Goal: Information Seeking & Learning: Learn about a topic

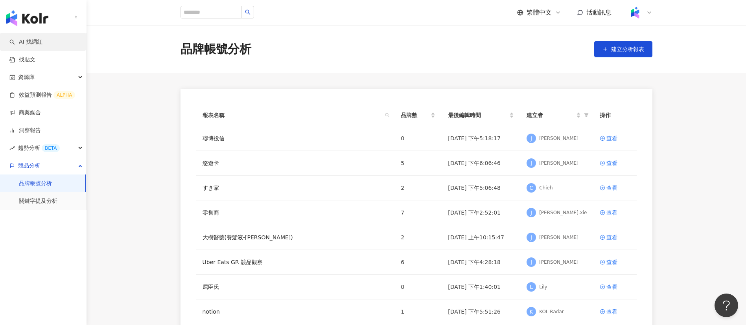
click at [36, 44] on link "AI 找網紅" at bounding box center [25, 42] width 33 height 8
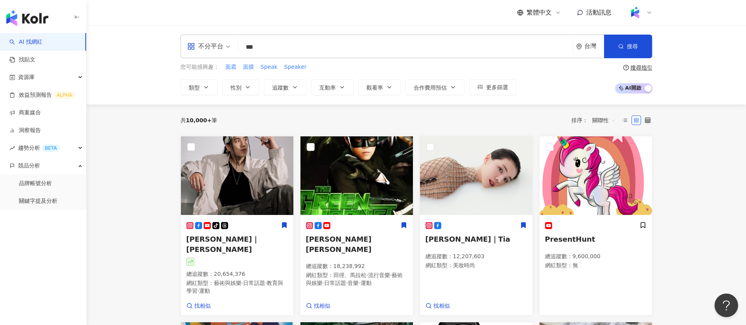
click at [293, 42] on input "***" at bounding box center [406, 47] width 328 height 15
type input "***"
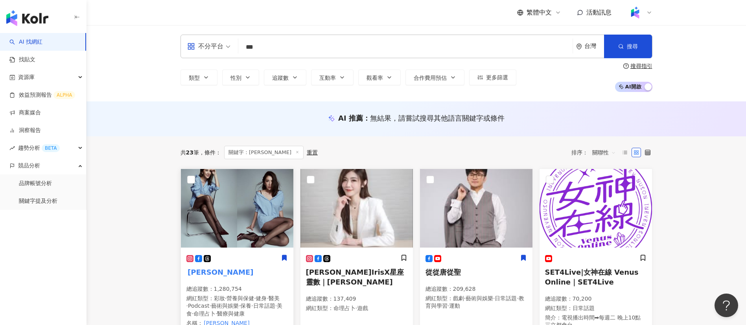
click at [211, 303] on span "·" at bounding box center [210, 306] width 2 height 6
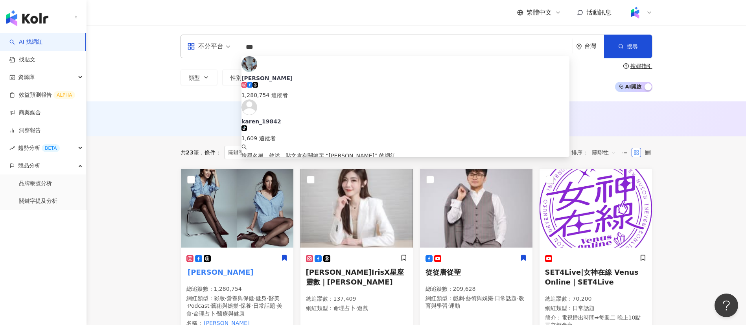
drag, startPoint x: 280, startPoint y: 46, endPoint x: 233, endPoint y: 40, distance: 47.2
click at [233, 40] on div "不分平台 *** 台灣 搜尋 66eb3702-c12d-40ae-a1ac-a9d514024faf 胡小禎 1,280,754 追蹤者 karen_198…" at bounding box center [417, 47] width 472 height 24
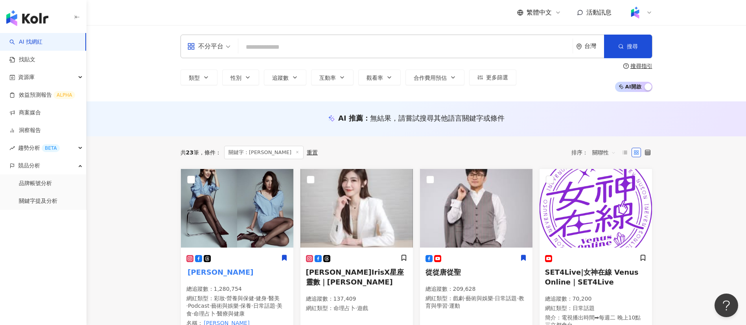
paste input "***"
type input "***"
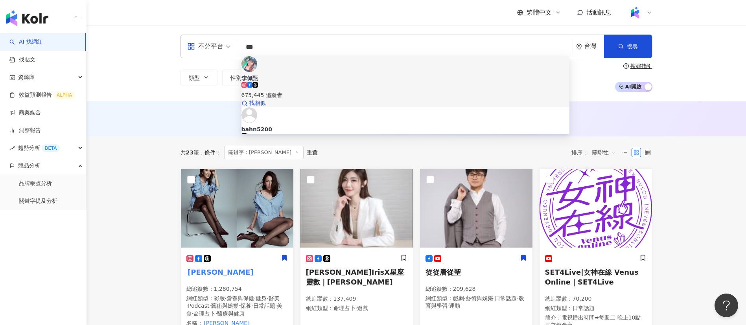
click at [324, 91] on div "675,445 追蹤者" at bounding box center [406, 95] width 328 height 9
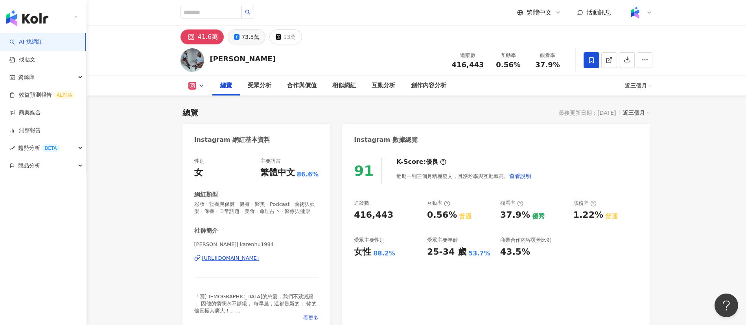
click at [241, 31] on button "73.5萬" at bounding box center [247, 37] width 38 height 15
click at [244, 38] on div "73.5萬" at bounding box center [251, 36] width 18 height 11
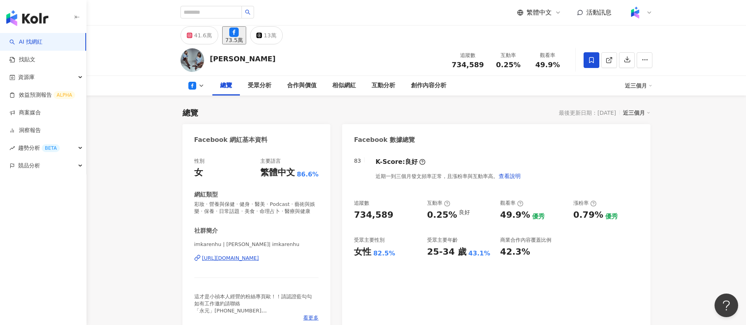
drag, startPoint x: 485, startPoint y: 67, endPoint x: 449, endPoint y: 65, distance: 35.5
click at [449, 65] on div "追蹤數 734,589" at bounding box center [468, 60] width 42 height 17
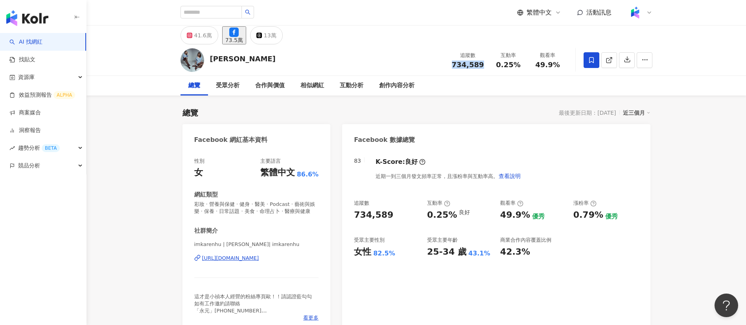
click at [608, 60] on line at bounding box center [609, 58] width 3 height 3
drag, startPoint x: 523, startPoint y: 66, endPoint x: 493, endPoint y: 66, distance: 30.3
click at [493, 66] on div "互動率 0.25%" at bounding box center [508, 60] width 39 height 17
copy span "0.25%"
drag, startPoint x: 564, startPoint y: 68, endPoint x: 540, endPoint y: 66, distance: 24.8
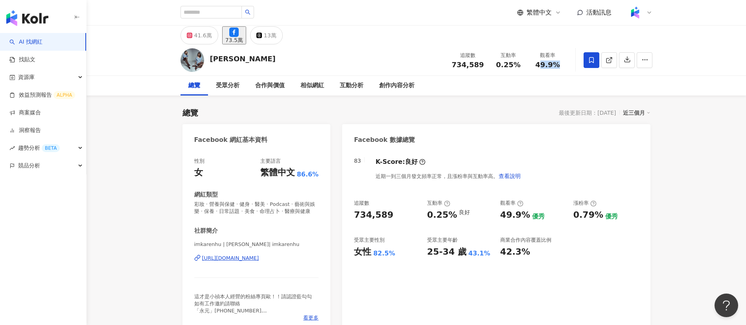
click at [540, 66] on div "觀看率 49.9%" at bounding box center [547, 60] width 39 height 17
click at [557, 66] on span "49.9%" at bounding box center [547, 65] width 24 height 8
click at [555, 66] on span "49.9%" at bounding box center [547, 65] width 24 height 8
drag, startPoint x: 559, startPoint y: 68, endPoint x: 535, endPoint y: 68, distance: 23.6
click at [535, 68] on div "49.9%" at bounding box center [548, 65] width 30 height 8
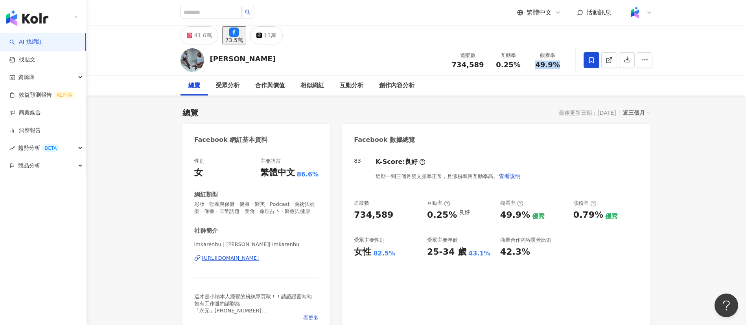
copy span "49.9%"
click at [404, 87] on div "創作內容分析" at bounding box center [396, 85] width 35 height 9
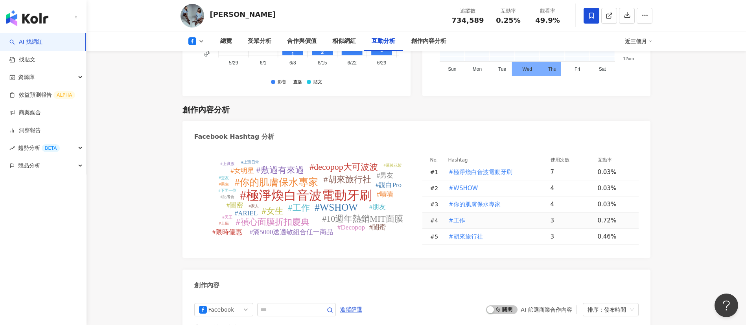
scroll to position [2123, 0]
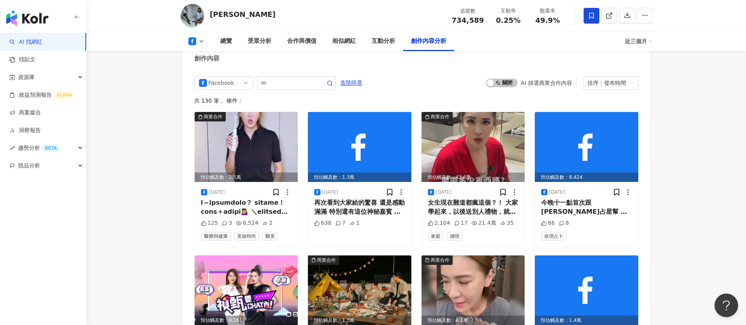
drag, startPoint x: 243, startPoint y: 85, endPoint x: 186, endPoint y: 98, distance: 58.8
click at [200, 68] on div "創作內容" at bounding box center [417, 56] width 468 height 26
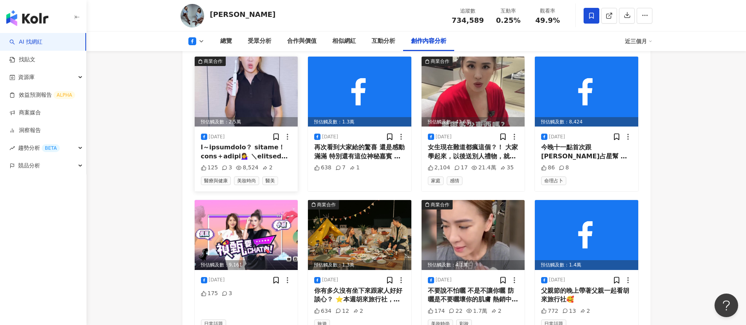
click at [255, 161] on div at bounding box center [246, 152] width 91 height 18
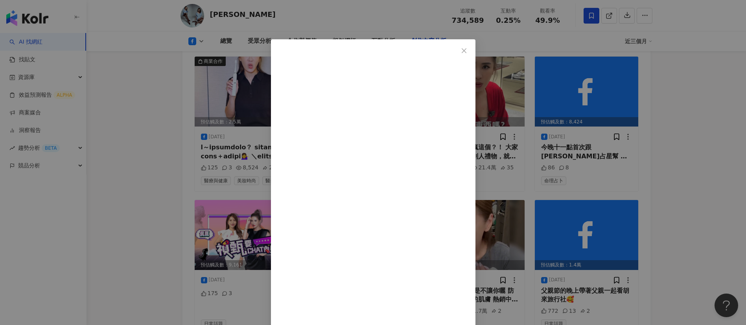
click at [142, 203] on div "胡小禎 2025/8/24 欸～你還在用傳統牙刷嗎？ 這支真的超狂！美型爆棚＋超強清潔力💁‍♀️ ＼decopop #極淨煥白音波電動牙刷／ ​ 📣 熱銷破3…" at bounding box center [373, 162] width 746 height 325
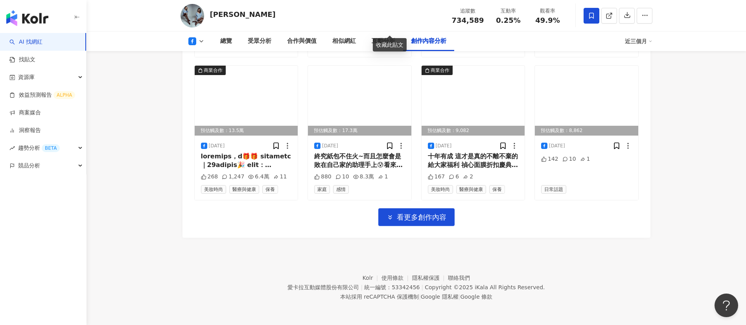
scroll to position [2473, 0]
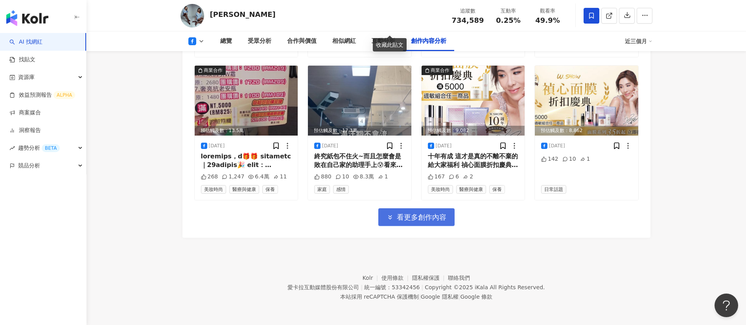
click at [415, 222] on span "看更多創作內容" at bounding box center [422, 217] width 50 height 9
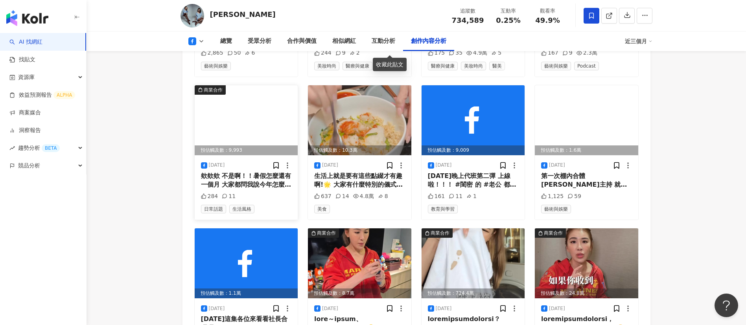
scroll to position [2814, 0]
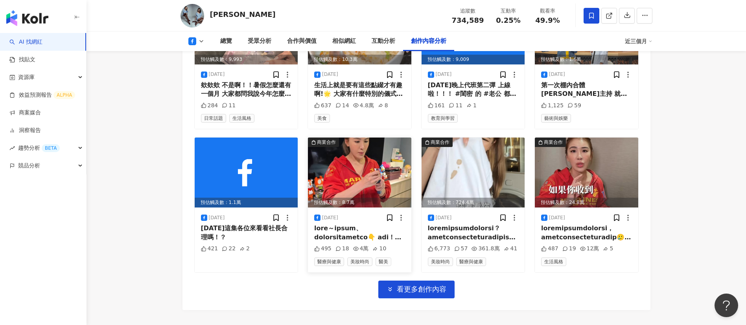
click at [352, 242] on div at bounding box center [359, 233] width 91 height 18
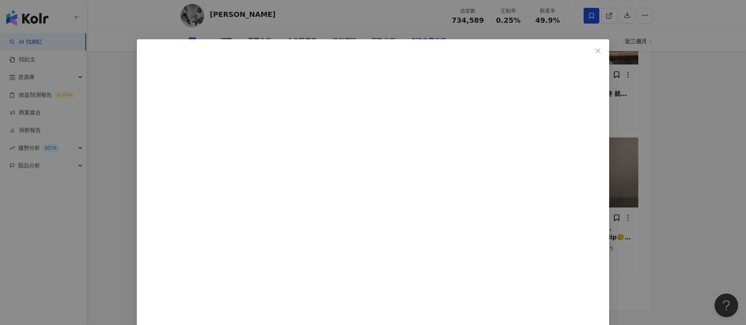
scroll to position [118, 0]
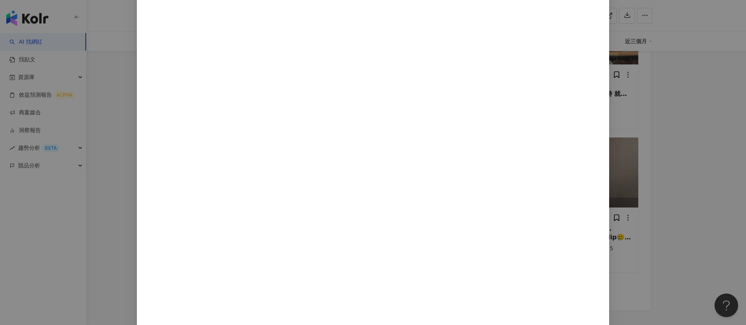
click at [601, 219] on div "胡小禎 2025/7/17 495 18 4萬 10 查看原始貼文" at bounding box center [373, 162] width 746 height 325
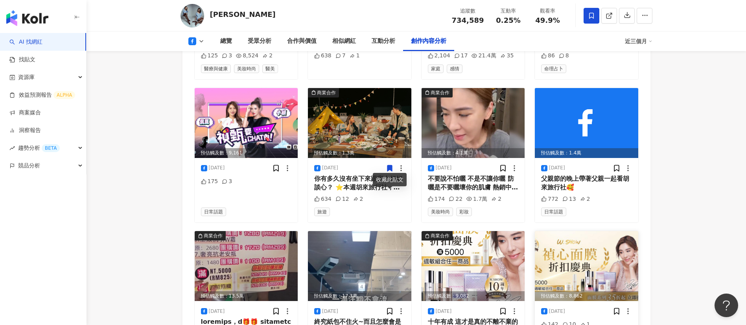
scroll to position [2154, 0]
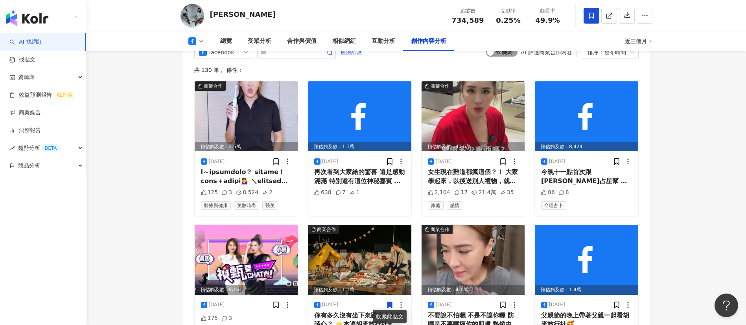
click at [498, 57] on span "啟動 關閉" at bounding box center [501, 52] width 31 height 9
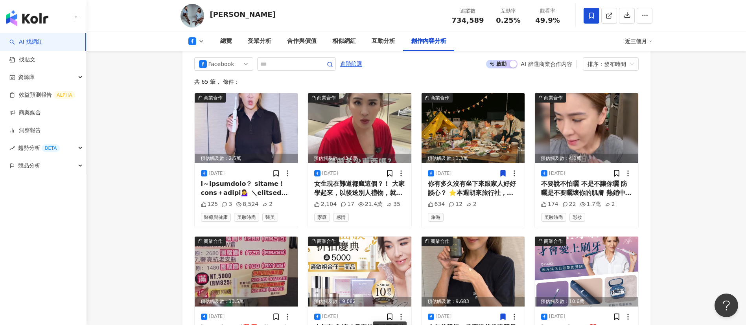
click at [425, 50] on div "創作內容" at bounding box center [417, 37] width 468 height 26
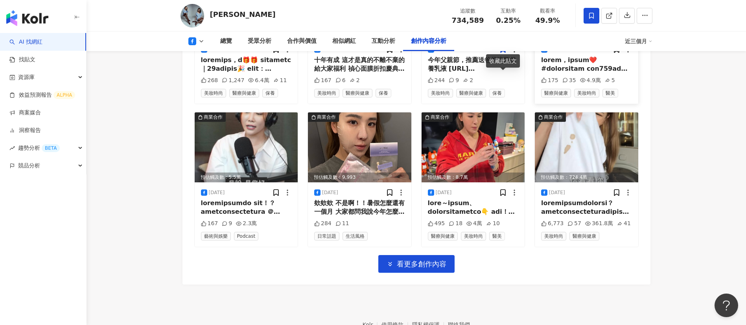
scroll to position [2411, 0]
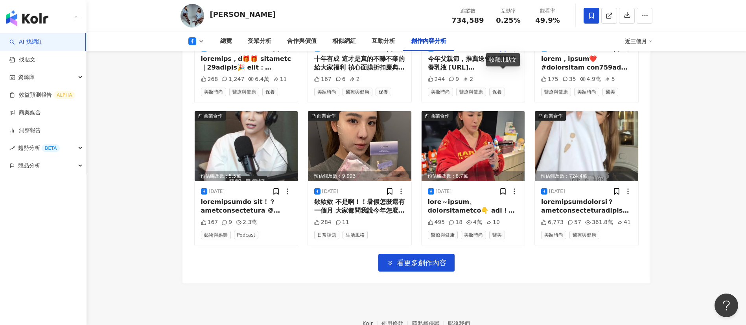
click at [407, 267] on span "看更多創作內容" at bounding box center [422, 263] width 50 height 9
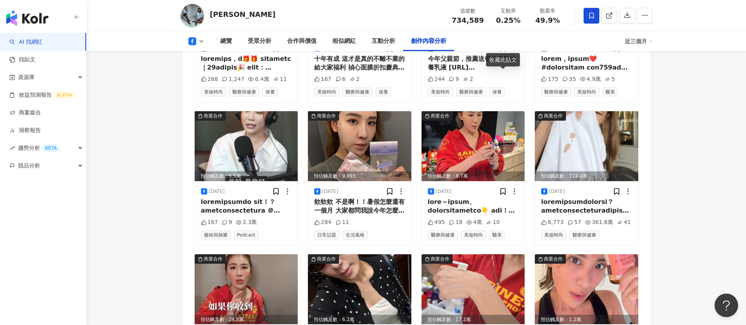
click at [598, 216] on div at bounding box center [586, 207] width 91 height 18
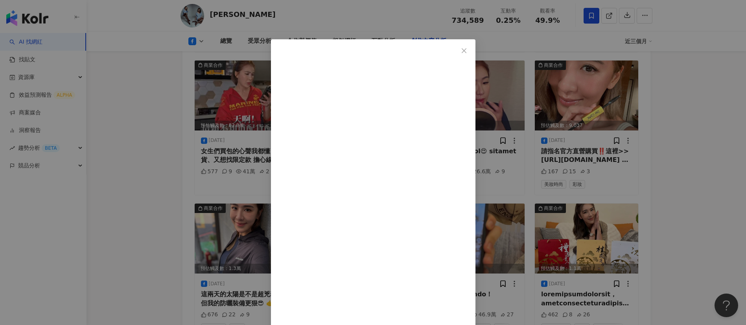
scroll to position [103, 0]
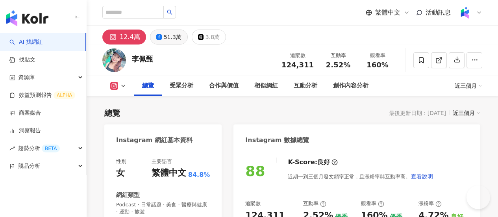
click at [181, 36] on div "51.3萬" at bounding box center [173, 36] width 18 height 11
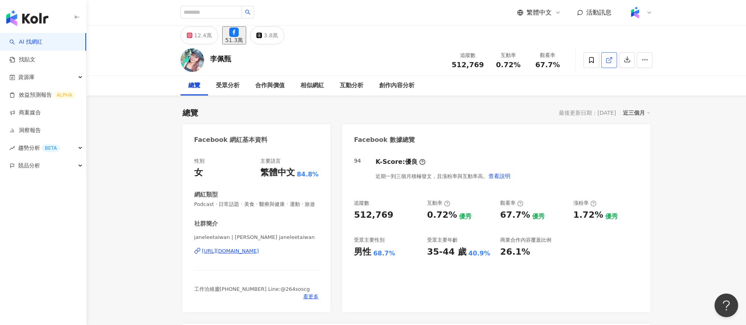
click at [497, 61] on icon at bounding box center [609, 60] width 7 height 7
drag, startPoint x: 486, startPoint y: 66, endPoint x: 332, endPoint y: 8, distance: 164.1
click at [455, 65] on div "追蹤數 512,769" at bounding box center [468, 60] width 42 height 17
drag, startPoint x: 524, startPoint y: 64, endPoint x: 499, endPoint y: 65, distance: 24.8
click at [497, 65] on div "互動率 0.72%" at bounding box center [508, 60] width 39 height 17
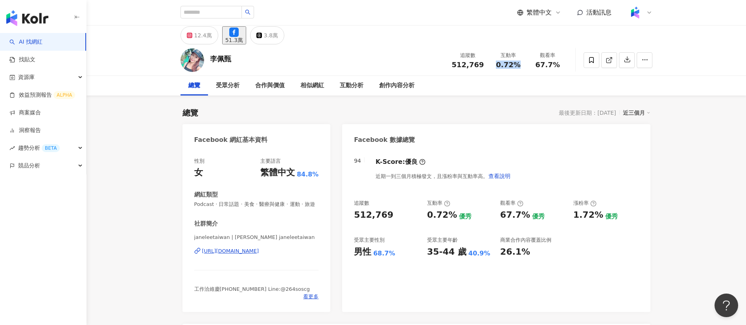
copy span "0.72%"
drag, startPoint x: 562, startPoint y: 68, endPoint x: 536, endPoint y: 66, distance: 26.8
click at [497, 66] on div "67.7%" at bounding box center [548, 65] width 30 height 8
copy span "67.7%"
click at [394, 89] on div "創作內容分析" at bounding box center [396, 85] width 35 height 9
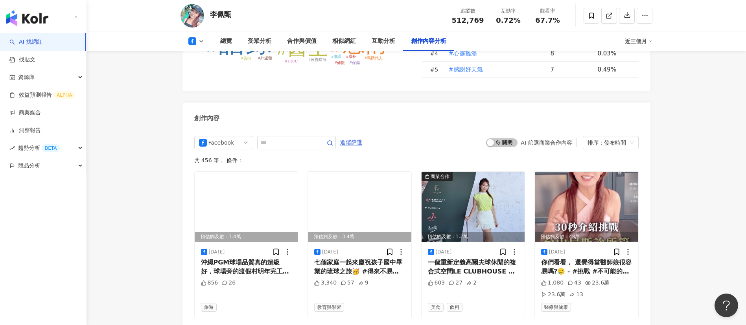
scroll to position [2095, 0]
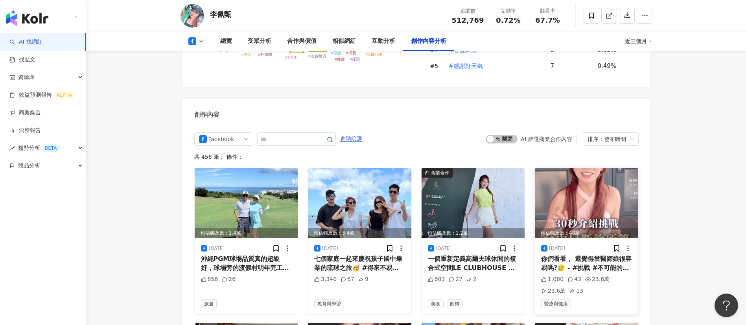
click at [497, 216] on div "2025/8/20 你們看看， 還覺得當醫師娘很容易嗎?🥲 - #挑戰 #不可能的任務 #開箱 #台中 #醫生 #醫師娘 #日常 #生活 1,080 43 2…" at bounding box center [586, 276] width 103 height 76
click at [497, 216] on div "你們看看， 還覺得當醫師娘很容易嗎?🥲 - #挑戰 #不可能的任務 #開箱 #台中 #醫生 #醫師娘 #日常 #生活" at bounding box center [586, 264] width 91 height 18
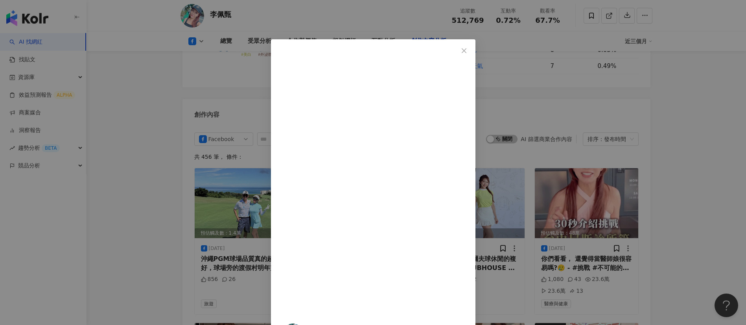
click at [497, 203] on div "李佩甄 2025/8/20 你們看看， 還覺得當醫師娘很容易嗎?🥲 - #挑戰 #不可能的任務 #開箱 #台中 #醫生 #醫師娘 #日常 #生活 1,080 …" at bounding box center [373, 162] width 746 height 325
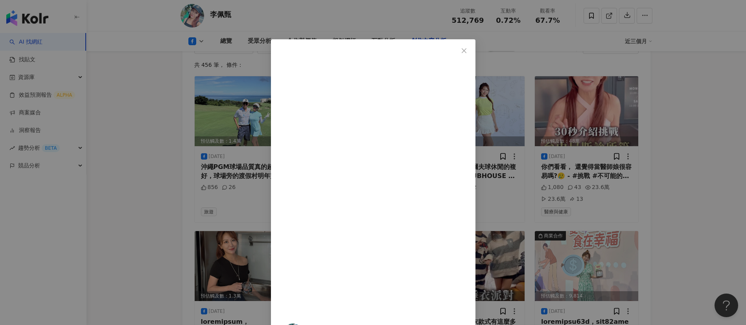
click at [497, 212] on div "李佩甄 2025/8/20 你們看看， 還覺得當醫師娘很容易嗎?🥲 - #挑戰 #不可能的任務 #開箱 #台中 #醫生 #醫師娘 #日常 #生活 1,080 …" at bounding box center [373, 162] width 746 height 325
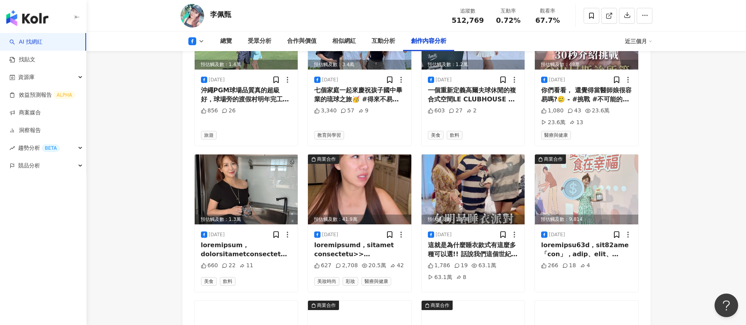
scroll to position [2311, 0]
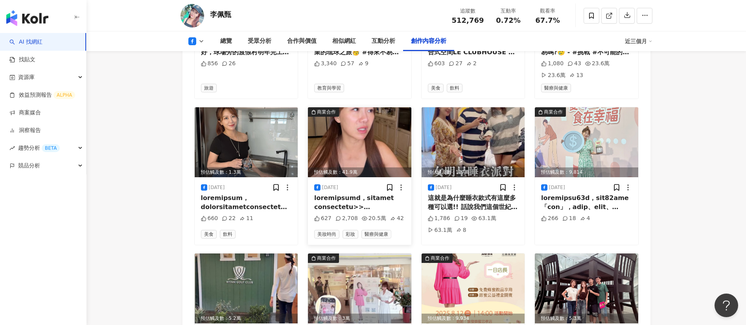
click at [376, 194] on div at bounding box center [359, 203] width 91 height 18
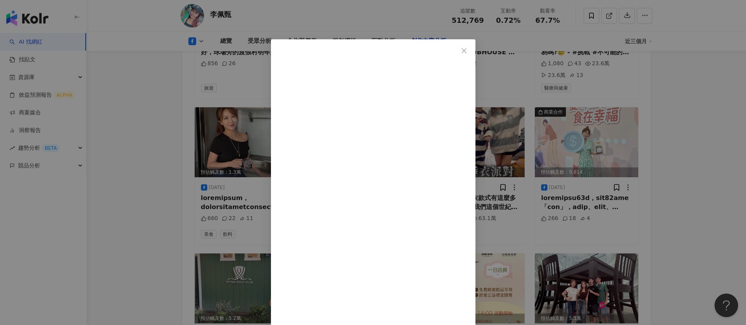
scroll to position [210, 0]
click at [497, 216] on div "李佩甄 2025/8/17 627 2,708 20.5萬 42 查看原始貼文" at bounding box center [373, 162] width 746 height 325
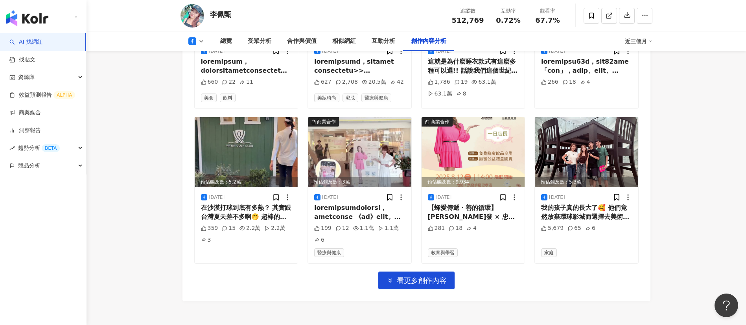
scroll to position [2448, 0]
click at [420, 216] on span "看更多創作內容" at bounding box center [422, 280] width 50 height 9
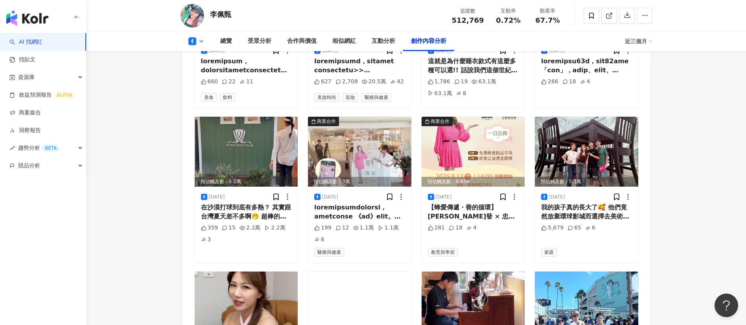
scroll to position [2643, 0]
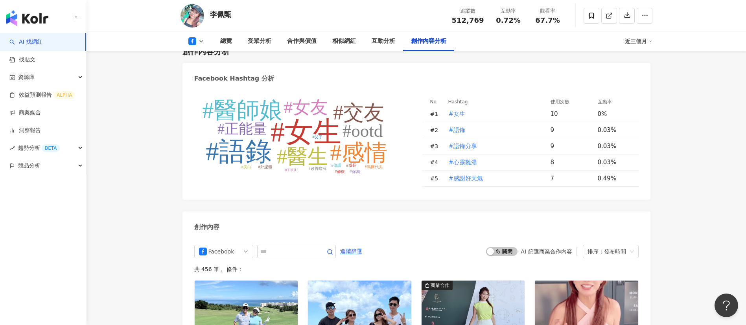
scroll to position [2030, 0]
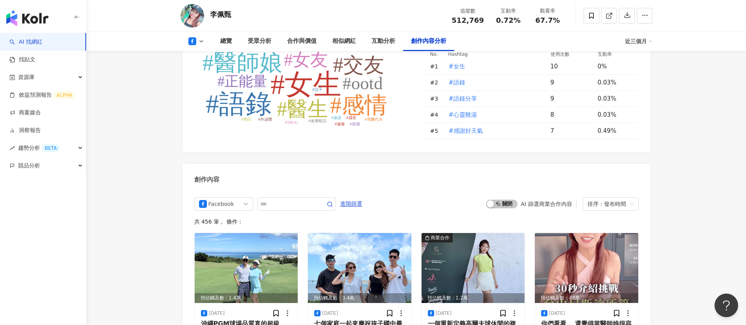
click at [497, 197] on div "啟動 關閉 AI 篩選商業合作內容 排序：發布時間" at bounding box center [562, 203] width 152 height 13
click at [497, 200] on span "啟動 關閉" at bounding box center [501, 204] width 31 height 9
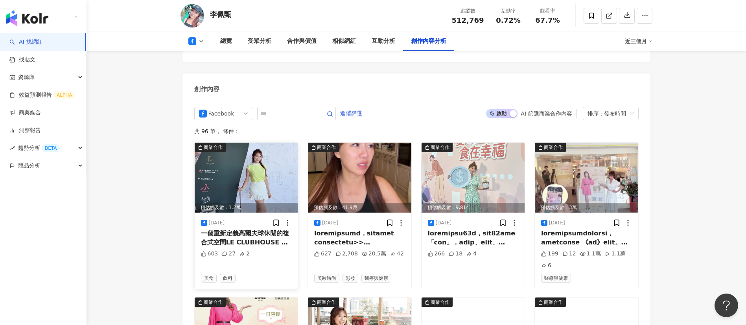
scroll to position [2474, 0]
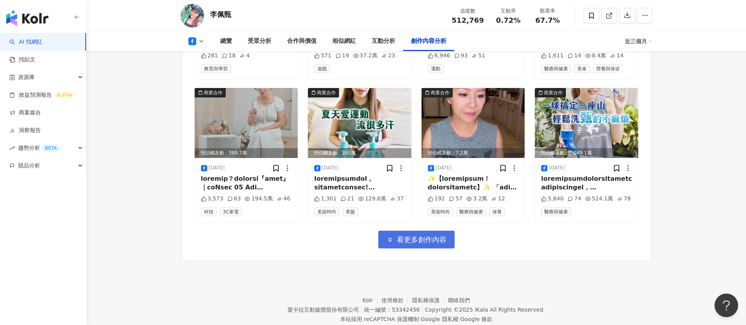
click at [418, 216] on span "看更多創作內容" at bounding box center [422, 240] width 50 height 9
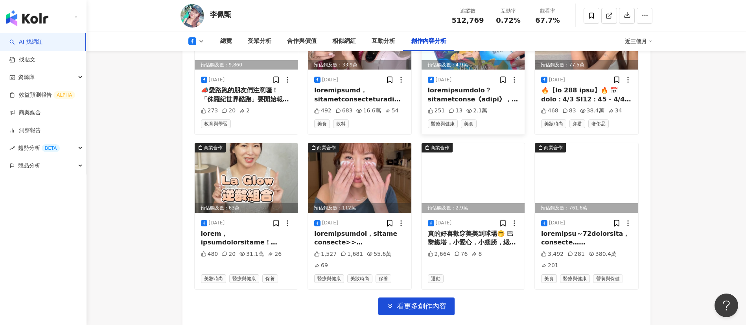
scroll to position [2849, 0]
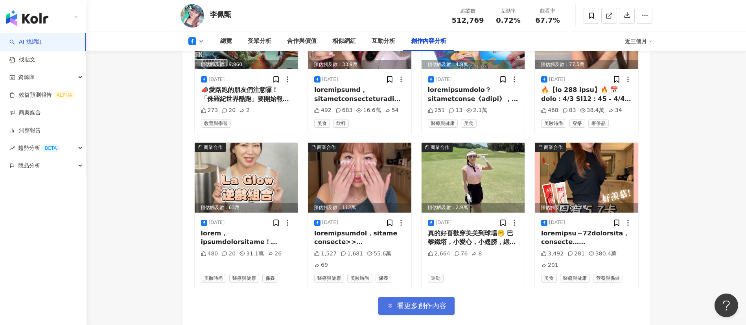
click at [443, 216] on span "看更多創作內容" at bounding box center [422, 306] width 50 height 9
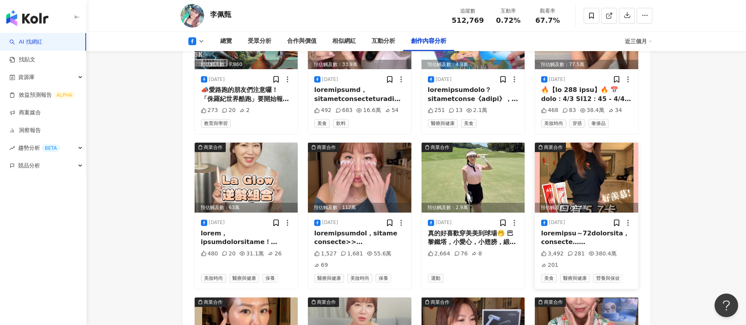
click at [497, 216] on div at bounding box center [586, 238] width 91 height 18
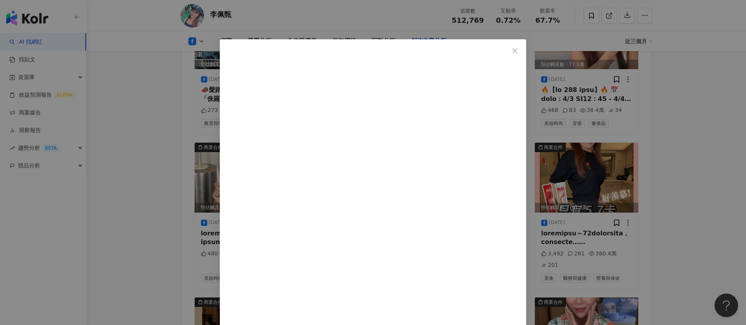
scroll to position [31, 0]
click at [497, 205] on div "李佩甄 2025/5/25 吃喝狀態還是好自信～ 3,492 281 380.4萬 201 查看原始貼文" at bounding box center [373, 162] width 746 height 325
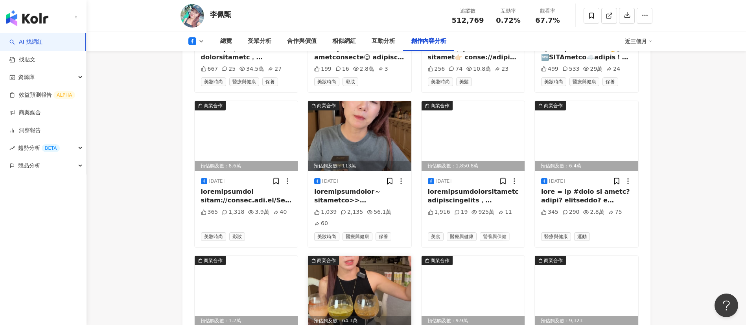
scroll to position [3191, 0]
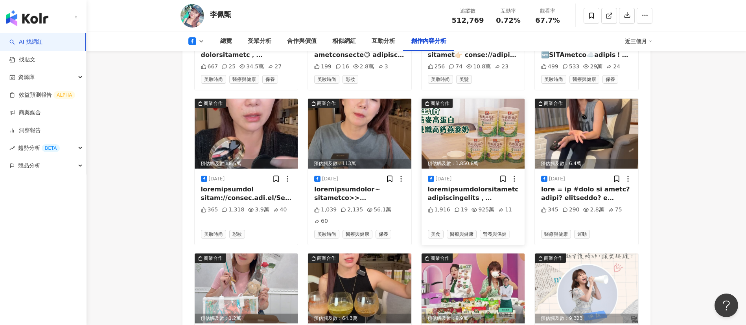
click at [484, 185] on div at bounding box center [473, 194] width 91 height 18
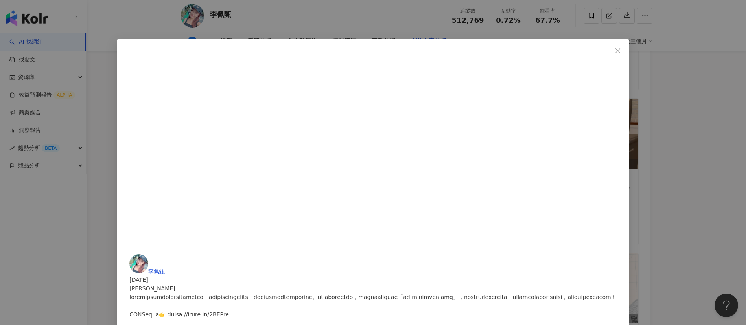
click at [497, 200] on div "李佩甄 2025/4/25 桂格 1,916 19 925萬 11 查看原始貼文" at bounding box center [373, 162] width 746 height 325
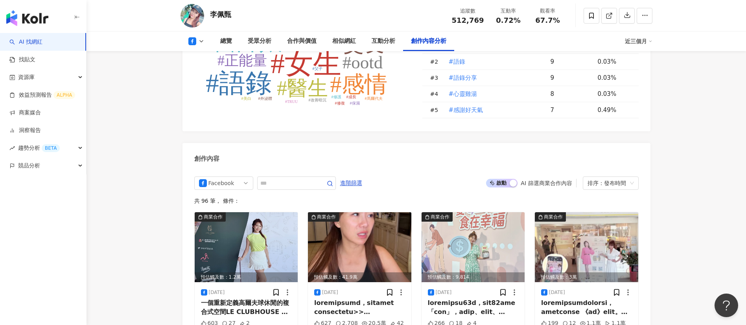
scroll to position [2051, 0]
click at [310, 178] on input "text" at bounding box center [287, 182] width 55 height 9
type input "**"
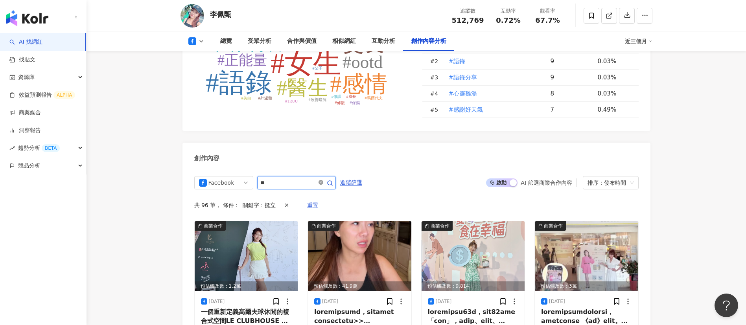
scroll to position [2120, 0]
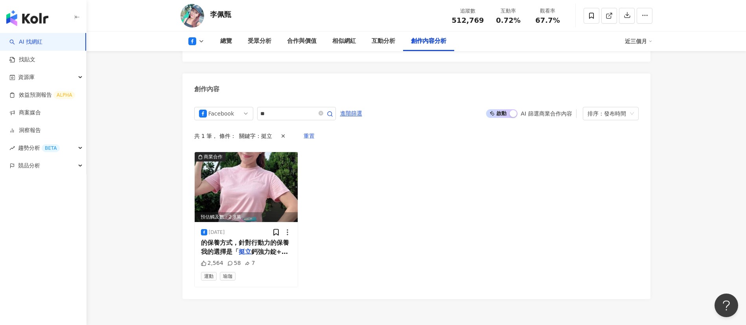
click at [376, 168] on div "商業合作 預估觸及數：2.8萬 2024/10/1 的保養方式，針對行動力的保養我的選擇是「 挺立 鈣強力錠+ 挺立 關鍵雙效錠 保養1+1 2,564 58…" at bounding box center [416, 219] width 444 height 135
click at [323, 111] on icon "close-circle" at bounding box center [321, 113] width 5 height 5
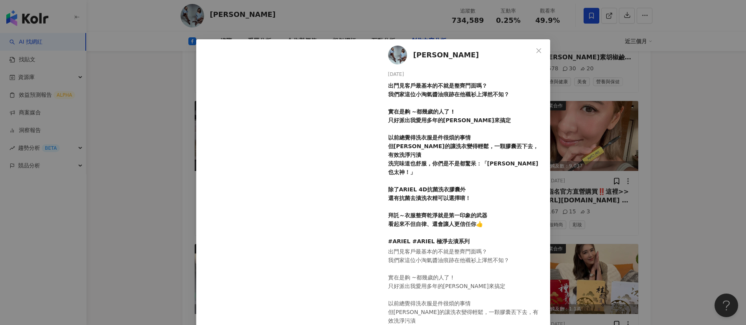
scroll to position [10, 0]
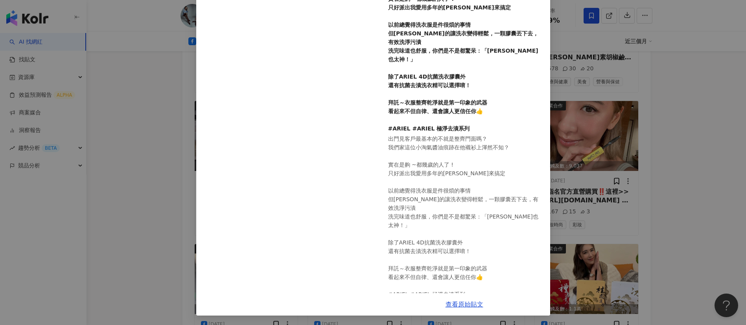
click at [644, 131] on div "[PERSON_NAME][DATE] 出門見客戶最基本的不就是整齊門面嗎？ 我們家這位小淘氣醬油痕跡在他襯衫上渾然不知？ 實在是齁 ~都幾歲的人了 ! 只好…" at bounding box center [373, 162] width 746 height 325
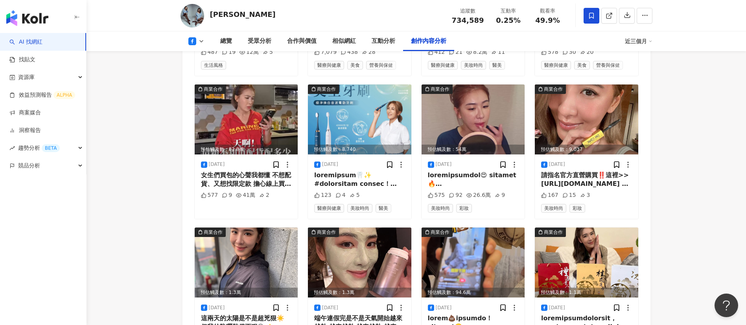
scroll to position [2856, 0]
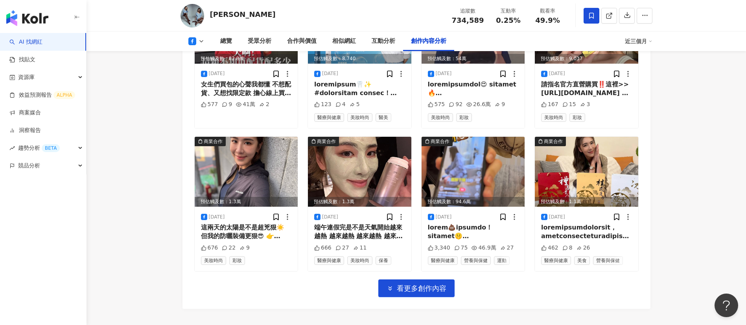
click at [473, 223] on div at bounding box center [473, 232] width 91 height 18
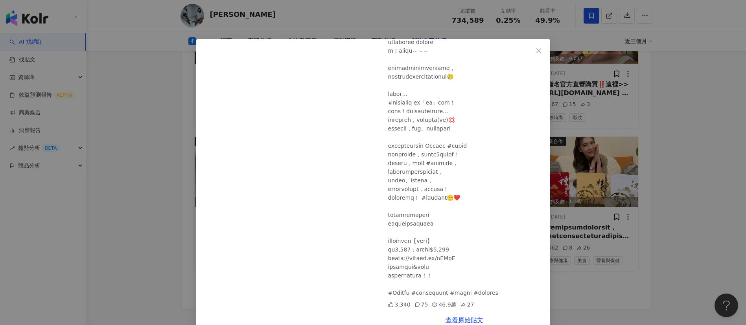
scroll to position [16, 0]
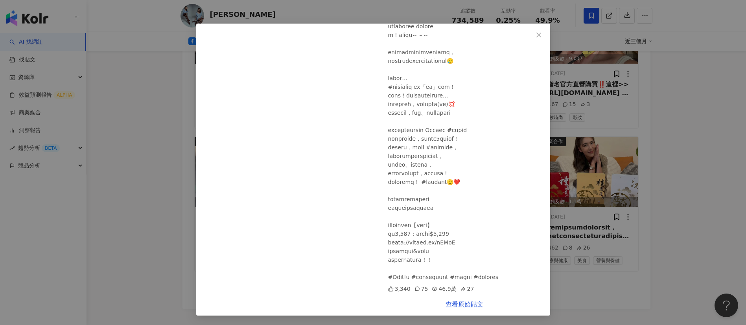
click at [567, 292] on div "胡小禎 2025/5/2 3,340 75 46.9萬 27 查看原始貼文" at bounding box center [373, 162] width 746 height 325
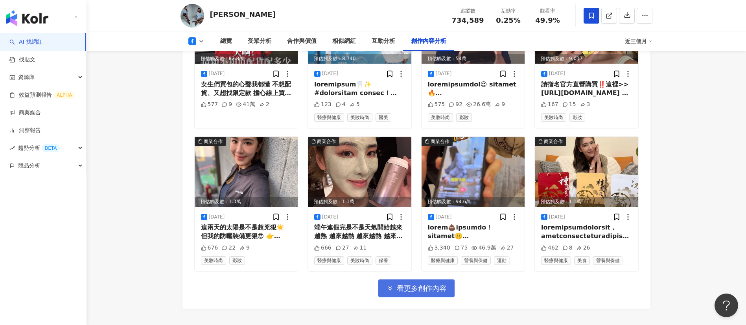
click at [420, 284] on span "看更多創作內容" at bounding box center [422, 288] width 50 height 9
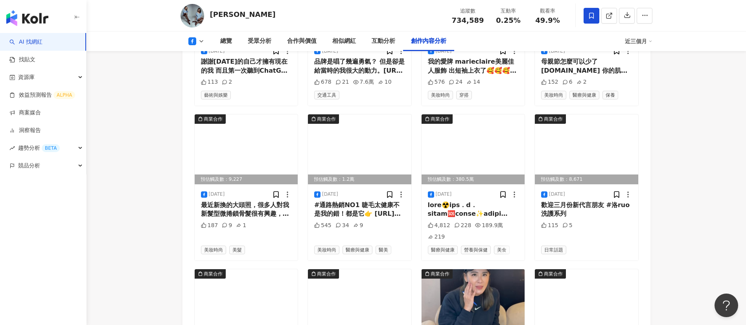
scroll to position [3256, 0]
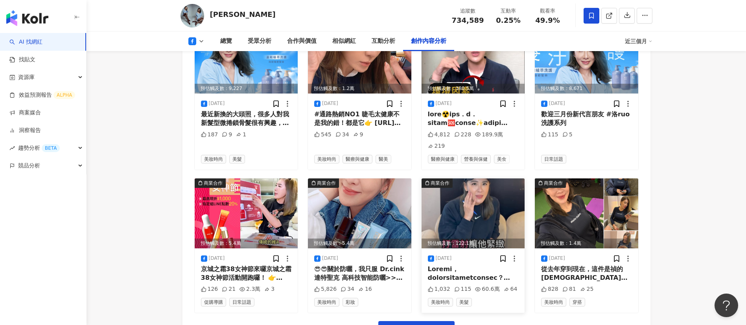
click at [476, 265] on div at bounding box center [473, 274] width 91 height 18
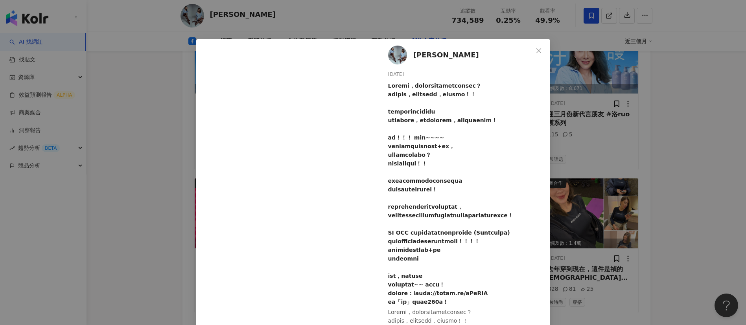
scroll to position [110, 0]
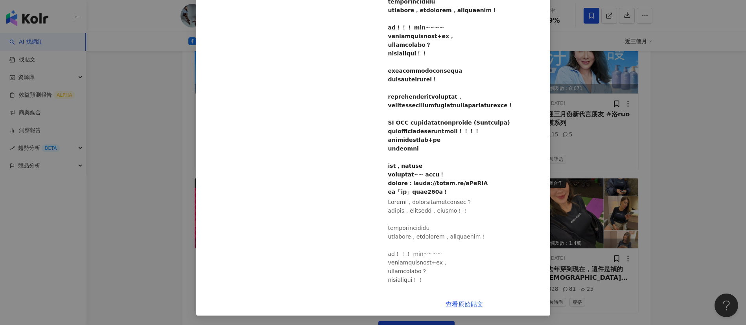
click at [463, 304] on link "查看原始貼文" at bounding box center [465, 304] width 38 height 7
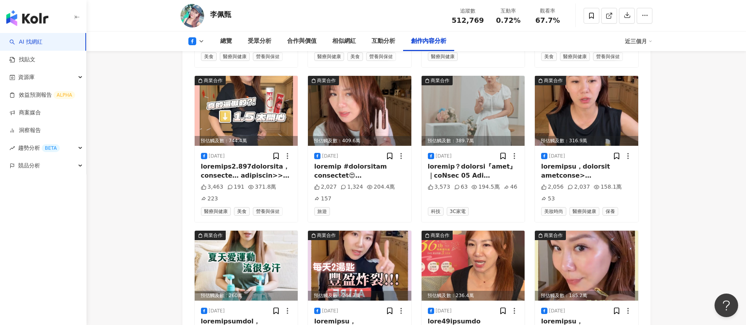
scroll to position [2349, 0]
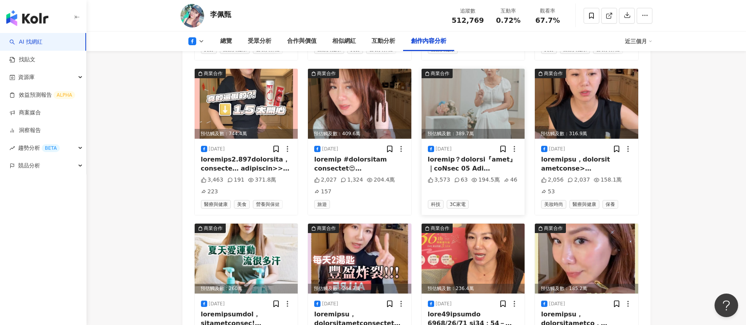
click at [476, 140] on div "[DATE] 3,573 63 194.5萬 46 科技 3C家電" at bounding box center [473, 177] width 103 height 76
click at [470, 155] on div at bounding box center [473, 164] width 91 height 18
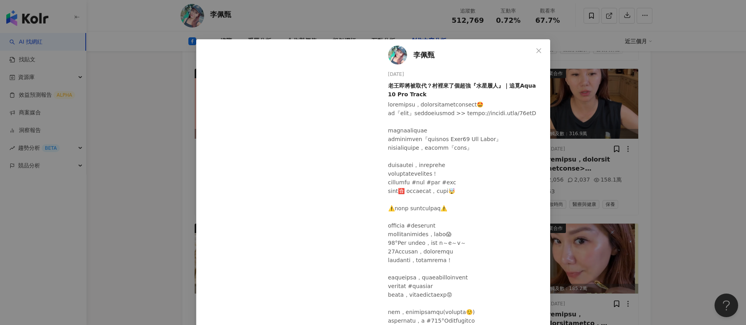
scroll to position [118, 0]
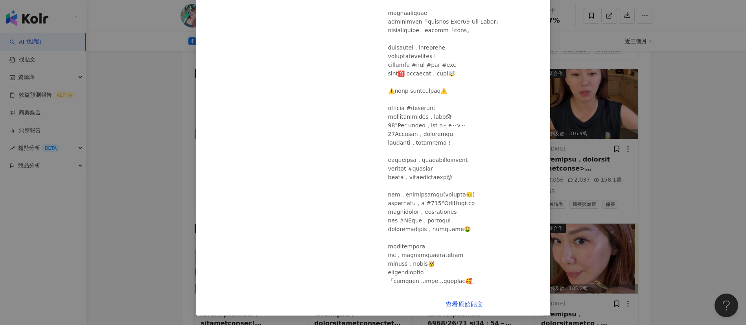
click at [627, 190] on div "[PERSON_NAME][DATE] 老王即將被取代？村裡來了個超強『水星履人』｜追覓Aqua 10 Pro Track 3,573 63 194.5萬 4…" at bounding box center [373, 162] width 746 height 325
click at [455, 301] on link "查看原始貼文" at bounding box center [465, 304] width 38 height 7
click at [684, 267] on div "[PERSON_NAME][DATE] 老王即將被取代？村裡來了個超強『水星履人』｜追覓Aqua 10 Pro Track 3,573 63 194.5萬 4…" at bounding box center [373, 162] width 746 height 325
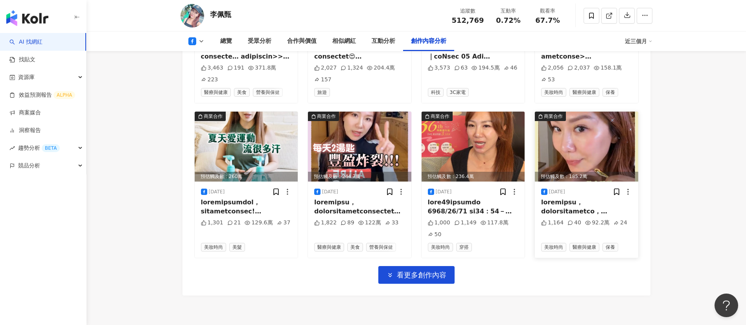
scroll to position [2463, 0]
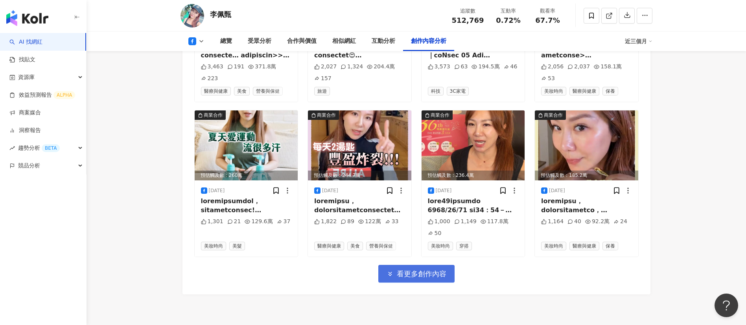
click at [406, 270] on span "看更多創作內容" at bounding box center [422, 274] width 50 height 9
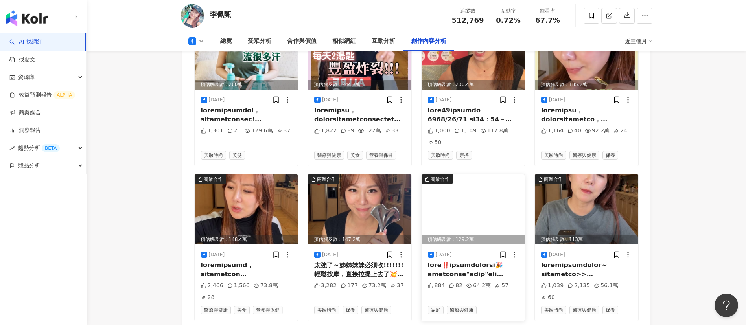
scroll to position [2556, 0]
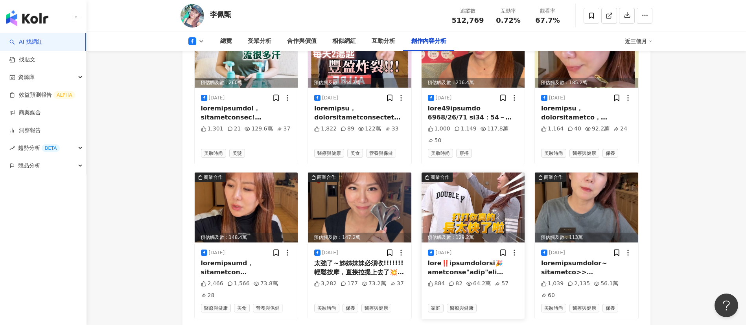
click at [484, 259] on div at bounding box center [473, 268] width 91 height 18
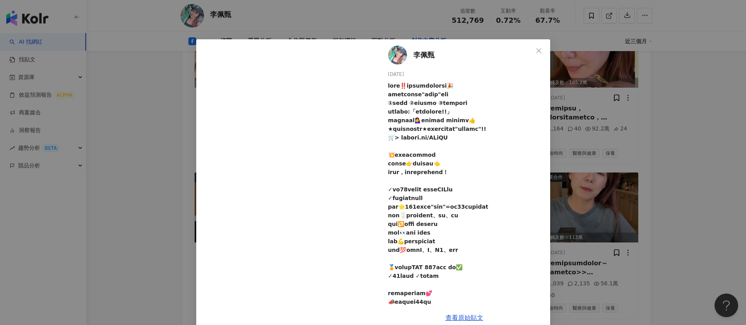
click at [640, 237] on div "李佩甄 2025/1/10 884 82 64.2萬 57 查看原始貼文" at bounding box center [373, 162] width 746 height 325
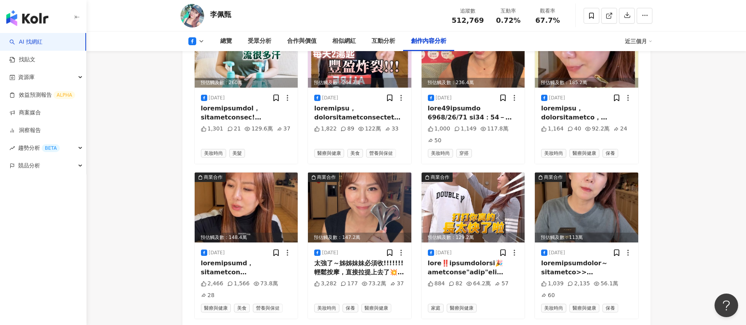
scroll to position [2747, 0]
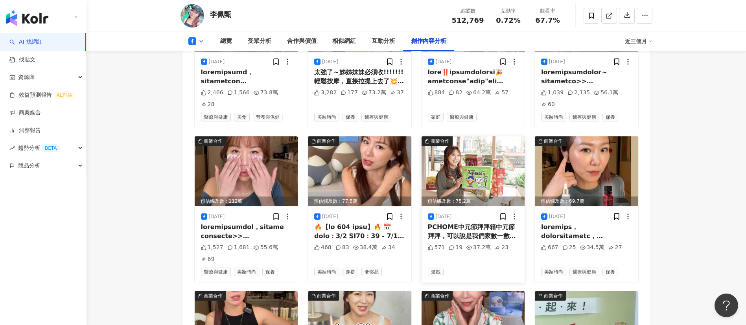
click at [465, 223] on div "PCHOME中元節拜拜箱中元節拜拜，可以說是我們家數一數二全年最重要的日子之一，除了祭拜祖先，更要好好的款待好兄弟，所以準備拜拜相關用品一定不能馬虎，但是不只…" at bounding box center [473, 232] width 91 height 18
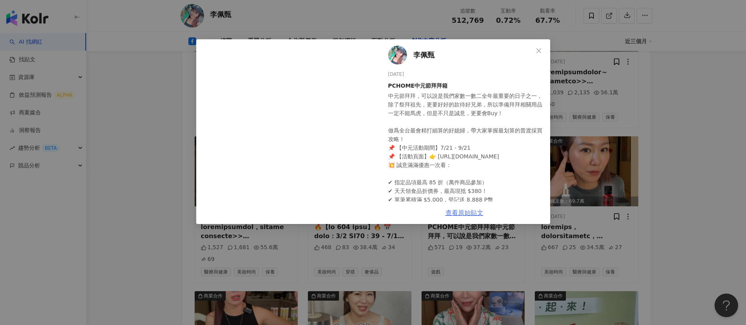
click at [470, 211] on link "查看原始貼文" at bounding box center [465, 212] width 38 height 7
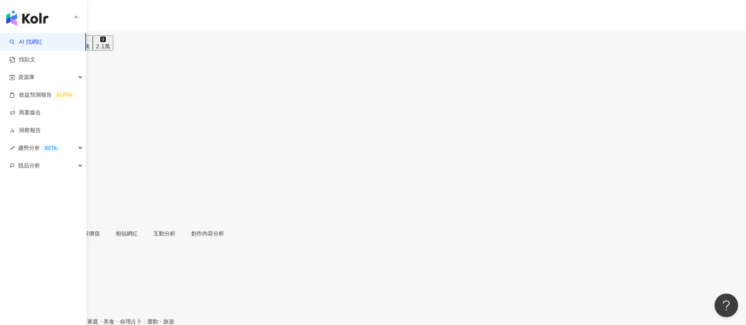
drag, startPoint x: 487, startPoint y: 68, endPoint x: 452, endPoint y: 66, distance: 34.3
click at [452, 89] on div "追蹤數 534,666" at bounding box center [373, 101] width 746 height 25
click at [491, 114] on div "互動率 1.41%" at bounding box center [373, 126] width 746 height 25
drag, startPoint x: 559, startPoint y: 69, endPoint x: 540, endPoint y: 68, distance: 18.9
click at [497, 89] on div "追蹤數 534,666 互動率 1.41% 觀看率 63%" at bounding box center [373, 126] width 746 height 75
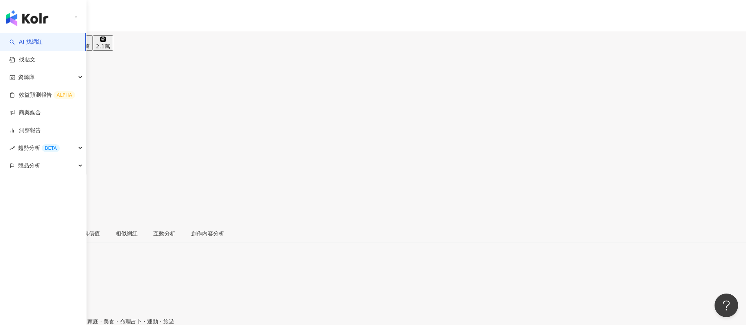
copy span "63%"
click at [11, 179] on line at bounding box center [9, 180] width 3 height 3
click at [224, 216] on div "創作內容分析" at bounding box center [207, 233] width 33 height 9
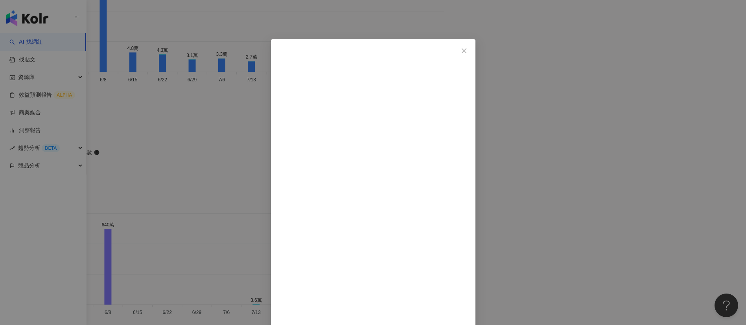
scroll to position [108, 0]
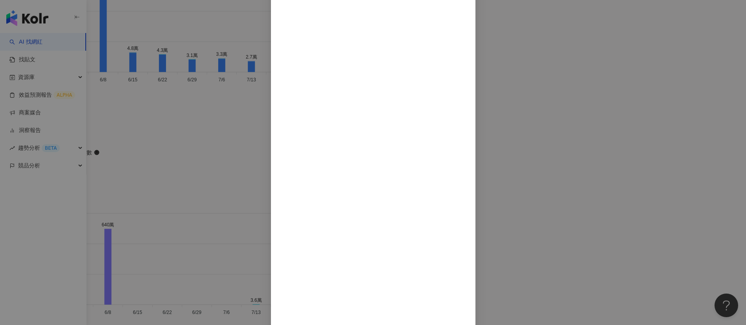
click at [497, 216] on div "王俊傑 2025/7/25 我真的沒在車上吃臭豆腐… 車上一打開門就有一股臭味 千萬不要急著誤會 是我襪子穿錯了，是腳味啦！ 等等…這真相大白，好像也沒有比較…" at bounding box center [373, 162] width 746 height 325
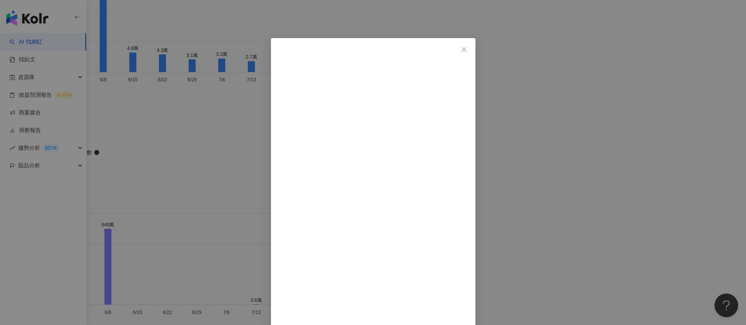
scroll to position [77, 0]
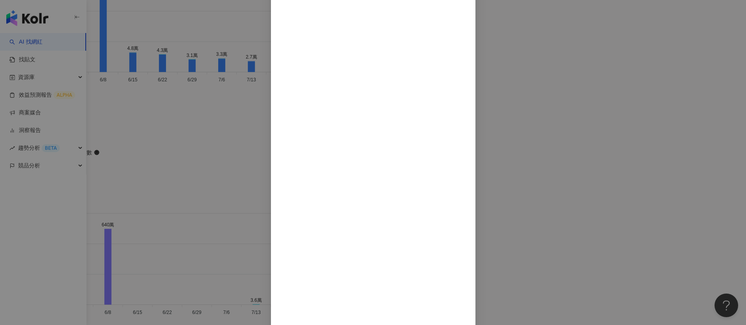
click at [497, 181] on div "王俊傑 2025/8/13 舒適！泰國曼谷的巴士吃爆米其林美食 舒適！泰國曼谷的巴士吃爆米其林美食 7,697 197 61.5萬 1,113 查看原始貼文" at bounding box center [373, 162] width 746 height 325
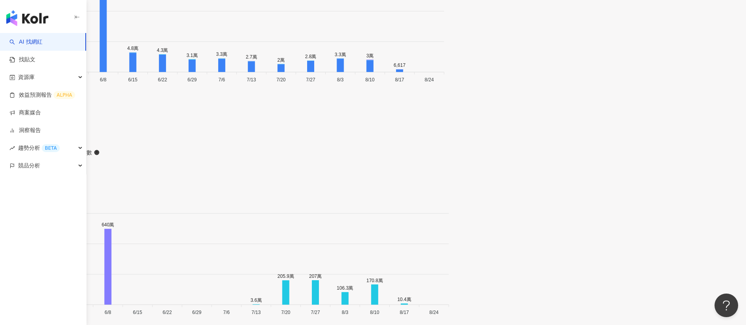
scroll to position [2237, 0]
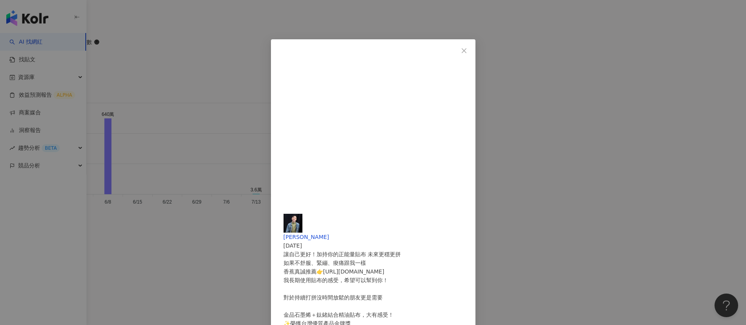
click at [497, 216] on div "王俊傑 2025/1/9 讓自己更好！加持你的正能量貼布 未來更穩更拼 如果不舒服、緊繃、痠痛跟我一樣 香蕉真誠推薦👉https://reurl.cc/04k…" at bounding box center [373, 162] width 746 height 325
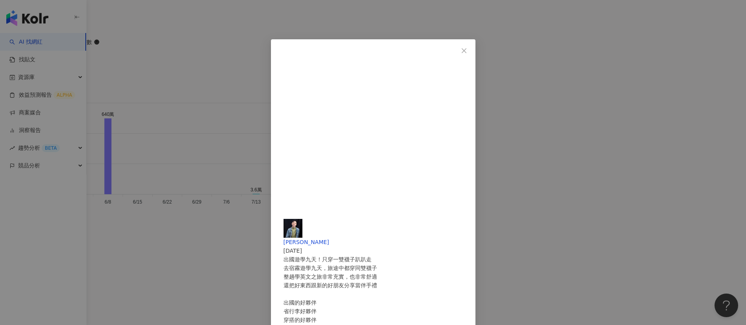
click at [497, 216] on div "王俊傑 2025/1/20 出國遊學九天！只穿一雙襪子趴趴走 去宿霧遊學九天，旅途中都穿同雙襪子 整趟學英文之旅非常充實，也非常舒適 還把好東西跟新的好朋友分…" at bounding box center [373, 162] width 746 height 325
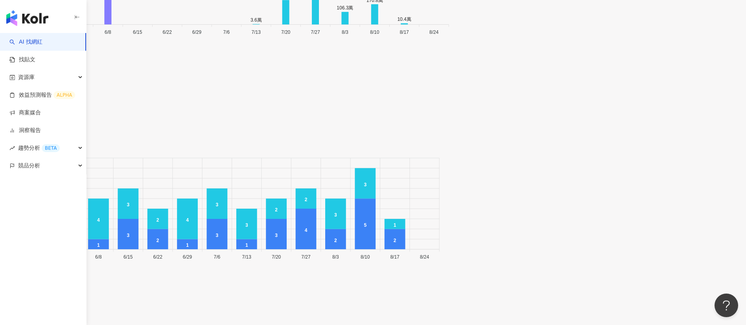
scroll to position [2407, 0]
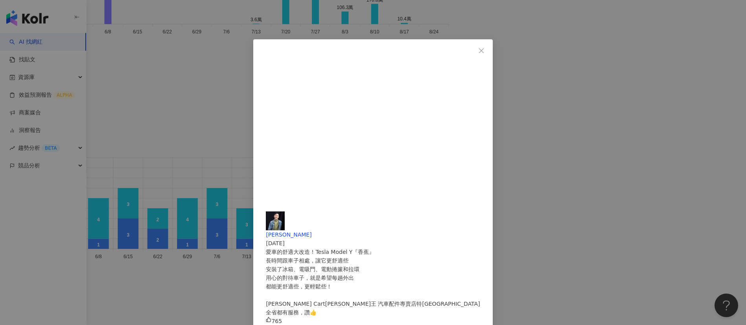
click at [497, 216] on div "王俊傑 2024/11/7 愛車的舒適大改造！Tesla Model Y『香蕉』 長時間跟車子相處，讓它更舒適些 安裝了冰箱、電吸門、電動捲簾和拉環 用心的對…" at bounding box center [373, 162] width 746 height 325
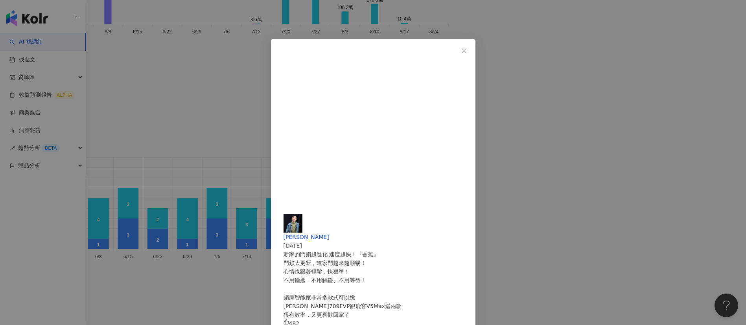
click at [497, 216] on div "王俊傑 2024/9/26 新家的門鎖超進化 速度超快！『香蕉』 門鎖大更新，進家門越來越順暢！ 心情也跟著輕鬆，快狠準！ 不用鑰匙、不用觸碰、不用等待！ 鎖…" at bounding box center [373, 162] width 746 height 325
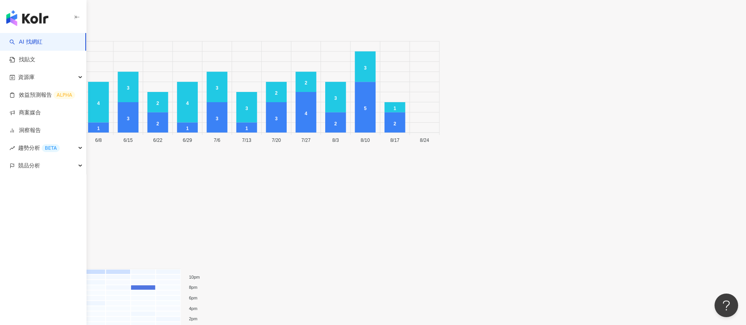
scroll to position [2524, 0]
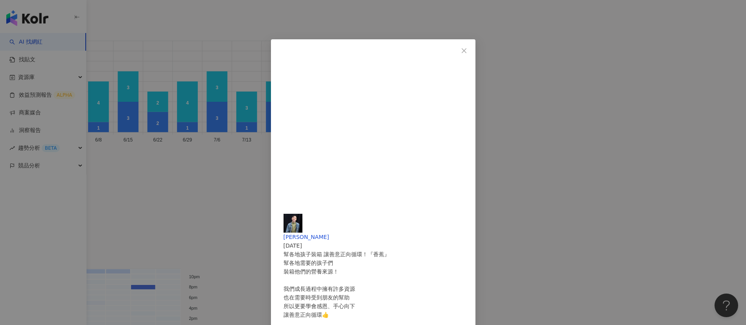
click at [497, 197] on div "王俊傑 2024/10/25 幫各地孩子裝箱 讓善意正向循環！『香蕉』 幫各地需要的孩子們 裝箱他們的營養來源！ 我們成長過程中擁有許多資源 也在需要時受到朋…" at bounding box center [373, 162] width 746 height 325
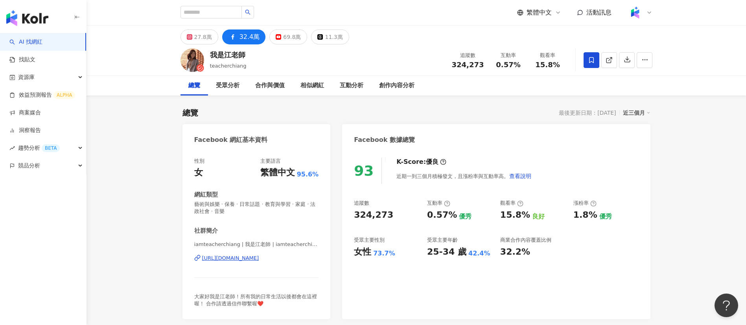
drag, startPoint x: 637, startPoint y: 168, endPoint x: 592, endPoint y: 156, distance: 46.8
click at [637, 168] on div "93 K-Score : 優良 近期一到三個月積極發文，且漲粉率與互動率高。 查看說明" at bounding box center [496, 171] width 284 height 26
click at [400, 89] on div "創作內容分析" at bounding box center [396, 85] width 35 height 9
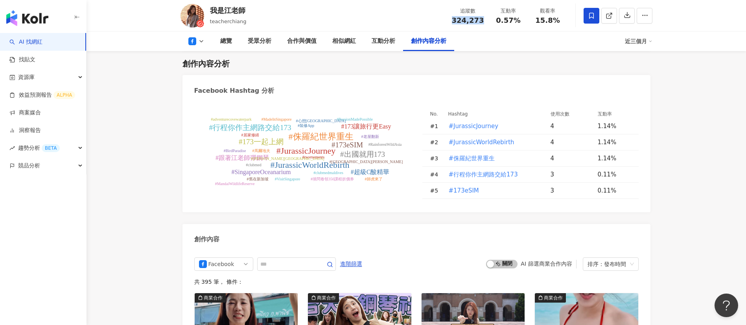
drag, startPoint x: 487, startPoint y: 19, endPoint x: 455, endPoint y: 19, distance: 31.5
click at [455, 19] on div "追蹤數 324,273" at bounding box center [468, 15] width 42 height 17
drag, startPoint x: 520, startPoint y: 22, endPoint x: 496, endPoint y: 22, distance: 24.8
click at [496, 22] on div "0.57%" at bounding box center [509, 21] width 30 height 8
copy span "0.57%"
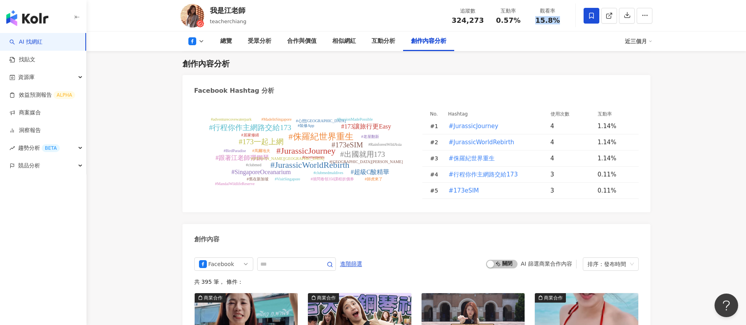
drag, startPoint x: 562, startPoint y: 20, endPoint x: 533, endPoint y: 23, distance: 28.9
click at [533, 23] on div "15.8%" at bounding box center [548, 21] width 30 height 8
copy span "15.8%"
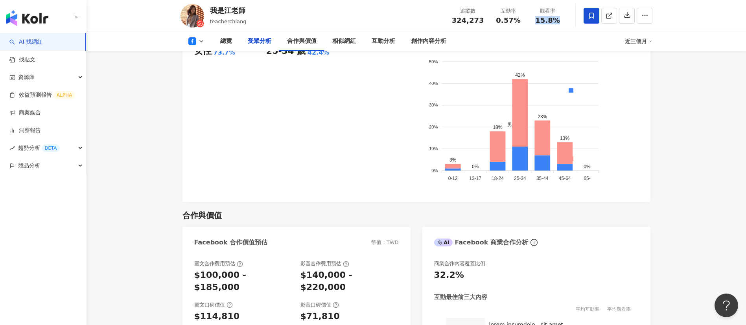
scroll to position [0, 0]
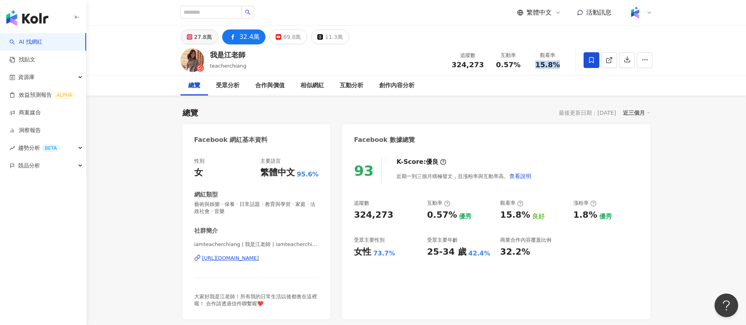
click at [193, 37] on button "27.8萬" at bounding box center [200, 37] width 38 height 15
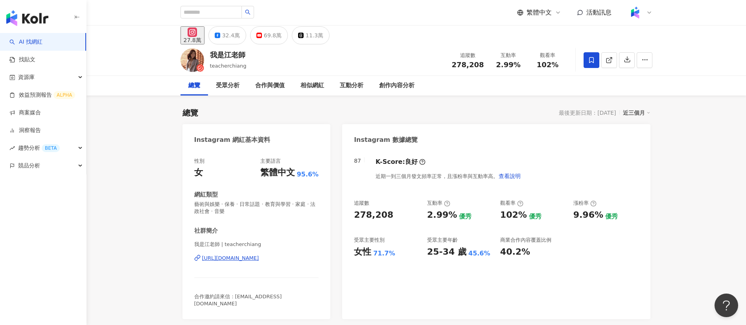
click at [367, 48] on div "我是江老師 teacherchiang 追蹤數 278,208 互動率 2.99% 觀看率 102%" at bounding box center [416, 59] width 503 height 31
click at [240, 36] on div "32.4萬" at bounding box center [231, 35] width 18 height 11
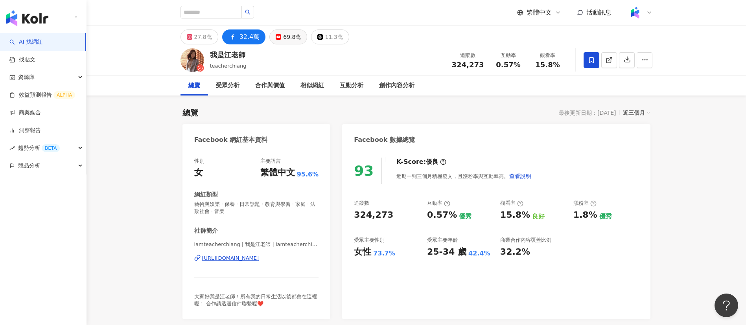
click at [290, 32] on div "69.8萬" at bounding box center [292, 36] width 18 height 11
click at [288, 33] on div "69.8萬" at bounding box center [292, 36] width 18 height 11
click at [283, 35] on div "69.8萬" at bounding box center [292, 36] width 18 height 11
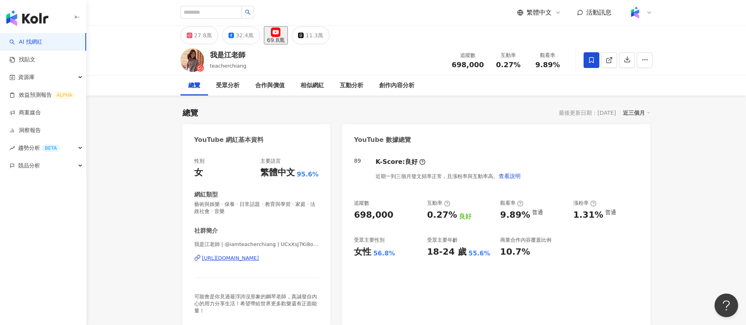
drag, startPoint x: 445, startPoint y: 64, endPoint x: 420, endPoint y: 45, distance: 31.5
click at [446, 64] on div "我是江老師 teacherchiang 追蹤數 698,000 互動率 0.27% 觀看率 9.89%" at bounding box center [416, 59] width 503 height 31
drag, startPoint x: 520, startPoint y: 65, endPoint x: 548, endPoint y: 66, distance: 27.9
click at [497, 65] on div "0.27%" at bounding box center [509, 65] width 30 height 8
drag, startPoint x: 561, startPoint y: 66, endPoint x: 537, endPoint y: 65, distance: 24.8
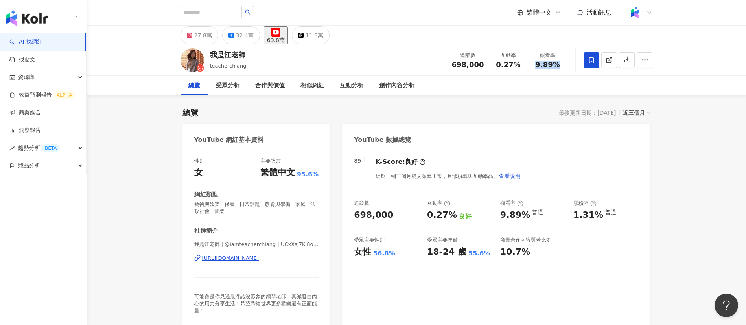
click at [537, 65] on div "9.89%" at bounding box center [548, 65] width 30 height 8
copy span "9.89%"
click at [612, 56] on span at bounding box center [609, 60] width 7 height 8
click at [398, 81] on div "創作內容分析" at bounding box center [396, 85] width 35 height 9
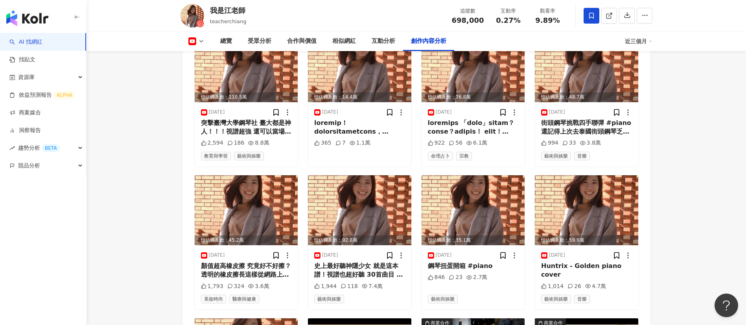
scroll to position [2152, 0]
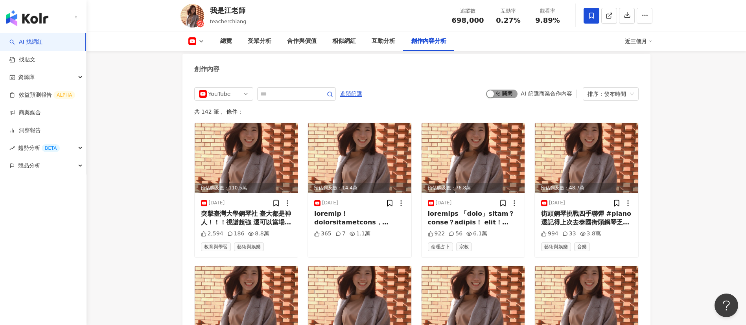
click at [509, 90] on span "啟動 關閉" at bounding box center [501, 94] width 31 height 9
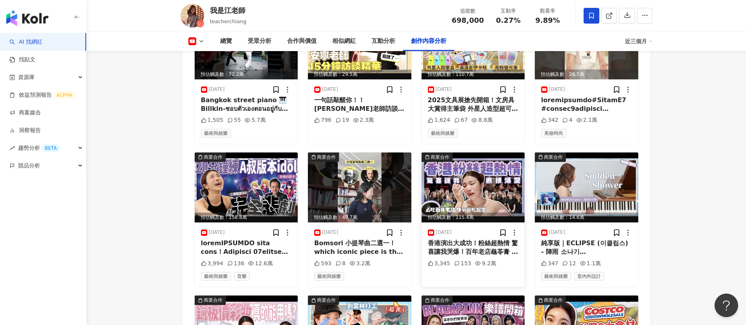
scroll to position [2267, 0]
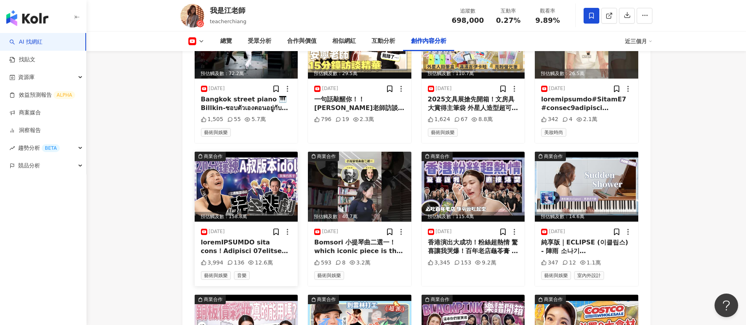
click at [260, 238] on div at bounding box center [246, 247] width 91 height 18
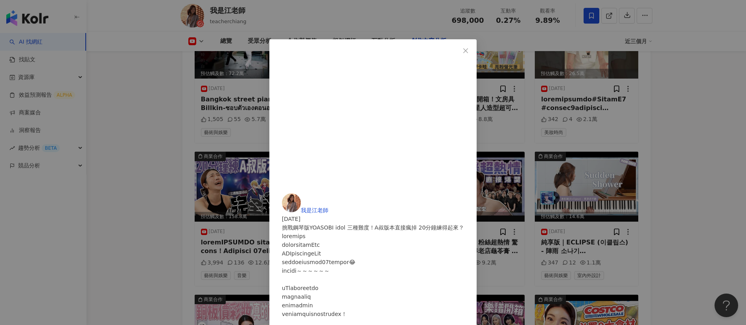
click at [705, 198] on div "我是江老師 [DATE] 挑戰鋼琴版YOASOBI idol 三種難度！A叔版本直接瘋掉 20分鐘練得起來？ 3,994 136 12.6萬 查看原始貼文" at bounding box center [373, 162] width 746 height 325
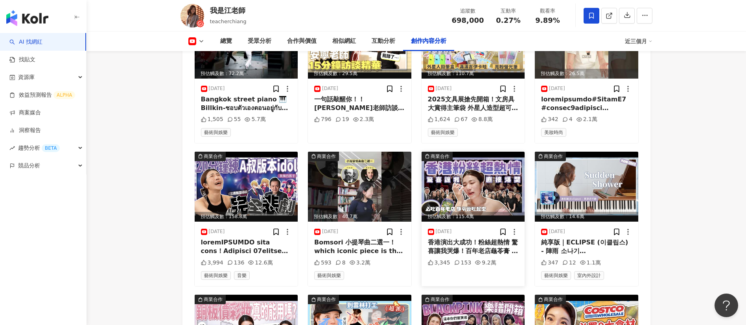
click at [481, 243] on div "香港演出大成功！粉絲超熱情 驚喜讓我哭爆！百年老店龜苓膏 小孩愛吃？千呼萬喚的香港下集來啦～～ 對我來說第一次到香港公開演出 就感受到香港粉絲滿滿的熱情 真的…" at bounding box center [473, 247] width 91 height 18
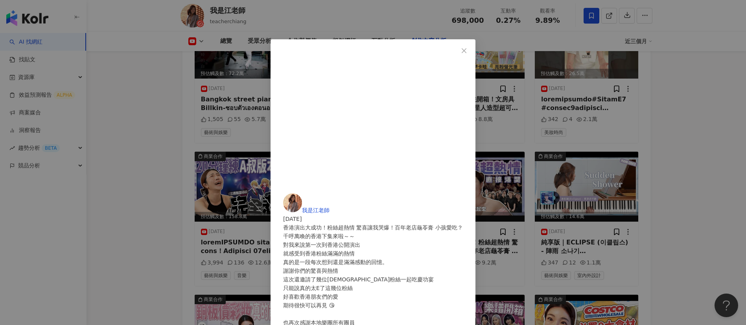
click at [640, 158] on div "我是江老師 [DATE] 香港演出大成功！粉絲超熱情 驚喜讓我哭爆！百年老店龜苓膏 小孩愛吃？ 千呼萬喚的香港下集來啦～～ 對我來說第一次到香港公開演出 就感…" at bounding box center [373, 162] width 746 height 325
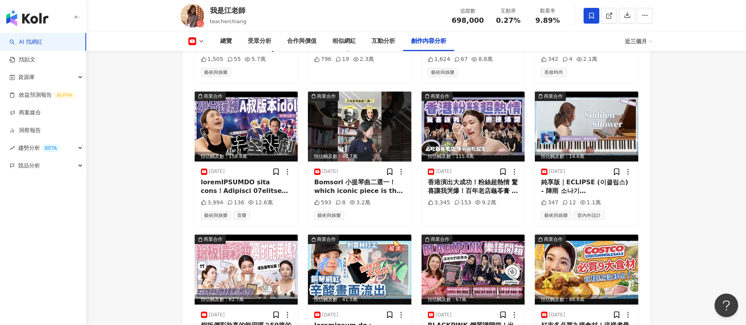
scroll to position [2382, 0]
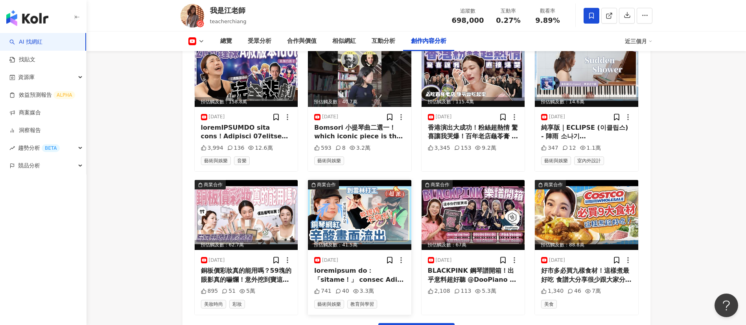
click at [347, 267] on div at bounding box center [359, 276] width 91 height 18
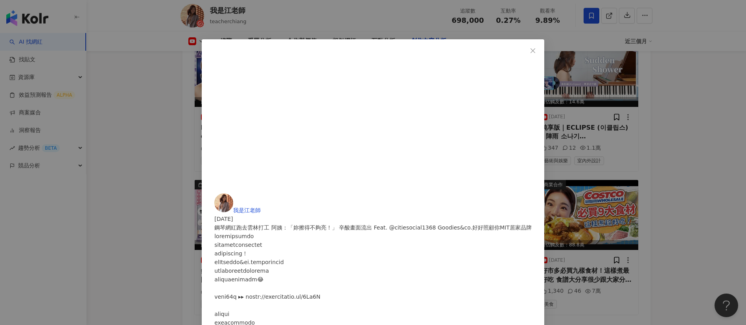
scroll to position [256, 0]
click at [580, 238] on div "我是江老師 [DATE] 鋼琴網紅跑去雲林打工 阿姨：「妳擦得不夠亮！」 辛酸畫面流出 Feat. ​@citiesocial1368 Goodies&co.…" at bounding box center [373, 162] width 746 height 325
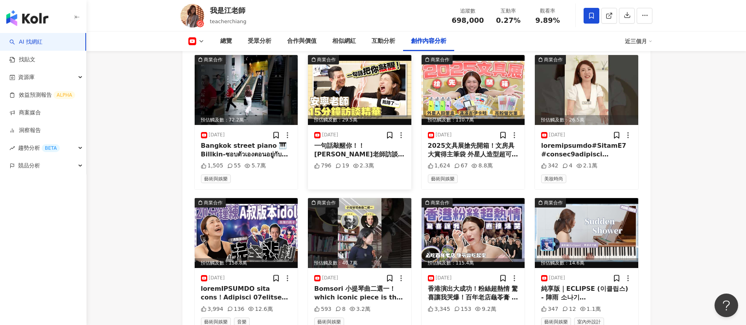
scroll to position [2194, 0]
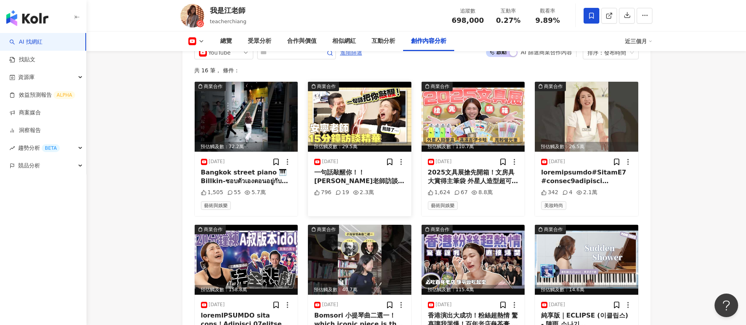
click at [367, 168] on div "一句話敲醒你！！安寧老師訪談精華 15分鐘純享版安寧老師的訪談純享版來了！ 有放出原片沒有出現的片段喔～～ 因為安寧老師真的太會了 👏 句句直擊重點 看完馬上…" at bounding box center [359, 177] width 91 height 18
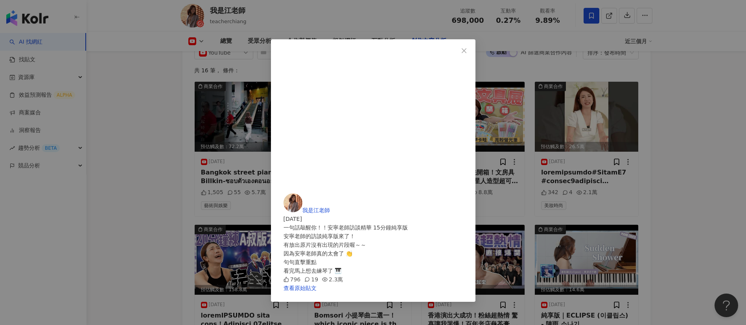
click at [595, 172] on div "我是江老師 2025/7/20 一句話敲醒你！！安寧老師訪談精華 15分鐘純享版 安寧老師的訪談純享版來了！ 有放出原片沒有出現的片段喔～～ 因為安寧老師真的…" at bounding box center [373, 162] width 746 height 325
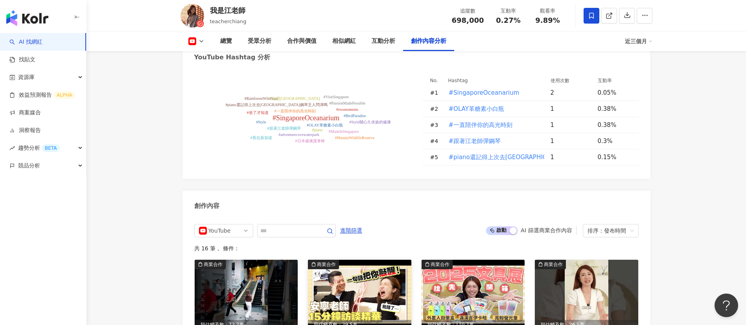
scroll to position [2014, 0]
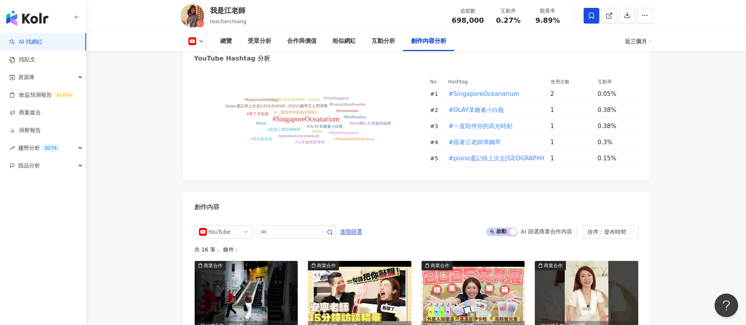
click at [197, 38] on button at bounding box center [197, 41] width 32 height 8
click at [210, 70] on button "Facebook" at bounding box center [205, 73] width 40 height 11
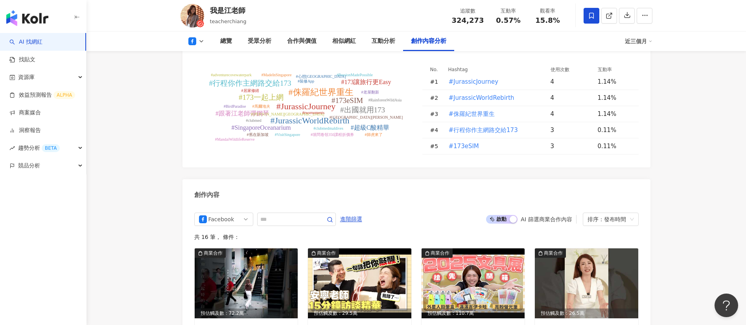
drag, startPoint x: 483, startPoint y: 23, endPoint x: 453, endPoint y: 20, distance: 30.0
click at [453, 20] on div "追蹤數 324,273" at bounding box center [468, 15] width 42 height 17
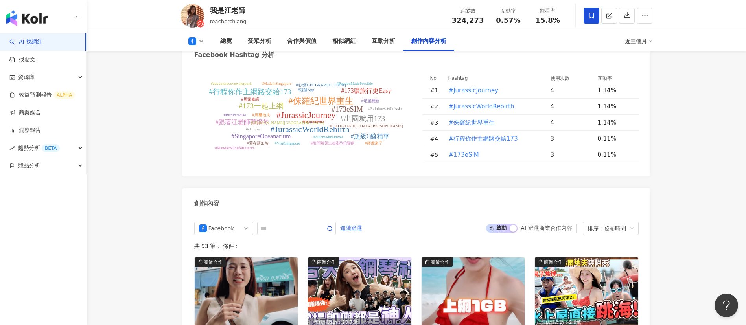
scroll to position [1983, 0]
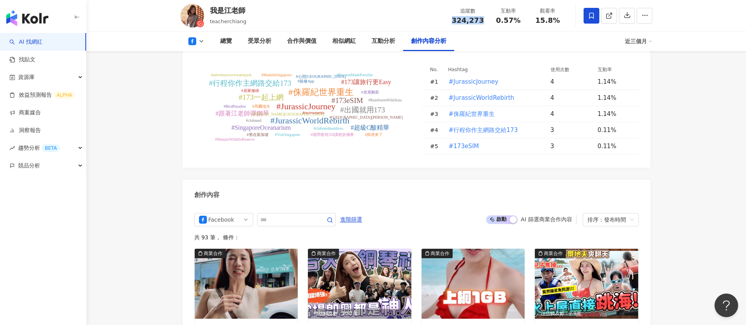
click at [611, 14] on icon at bounding box center [609, 15] width 7 height 7
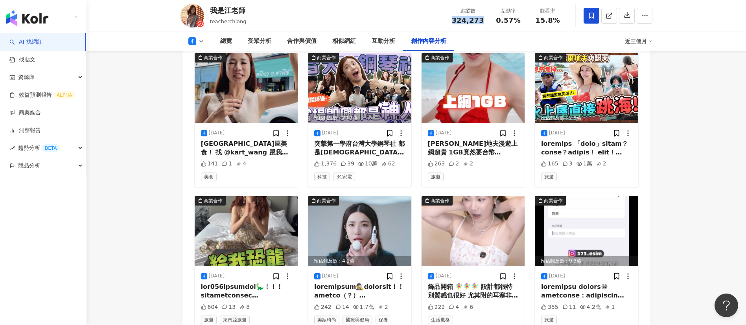
scroll to position [2134, 0]
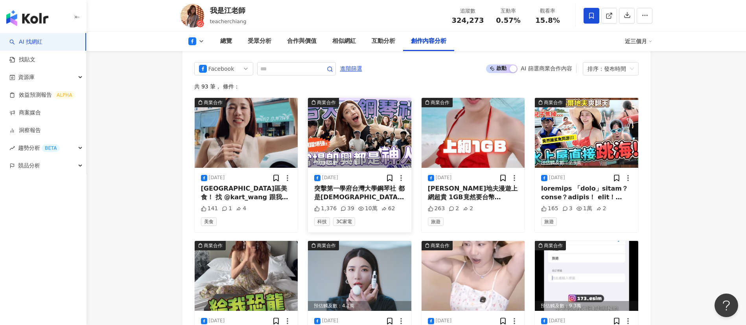
click at [371, 195] on div "突擊第一學府台灣大學鋼琴社 都是神人！！！視譜＋當場即興 都可以突擊台大鋼琴社 真的太好玩了臥虎藏龍欸!!! 雖然我講話很大聲 但其實我是超怕吵的人 因此外出…" at bounding box center [359, 193] width 91 height 18
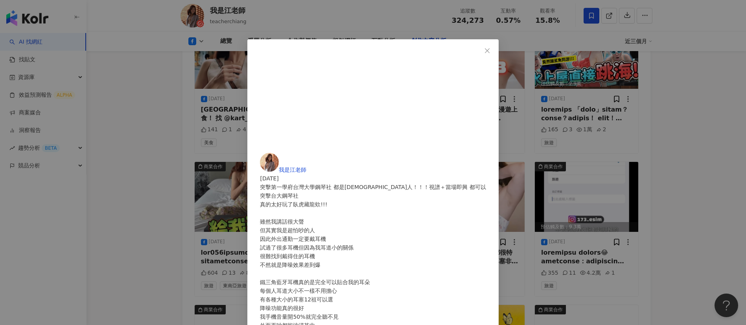
scroll to position [2215, 0]
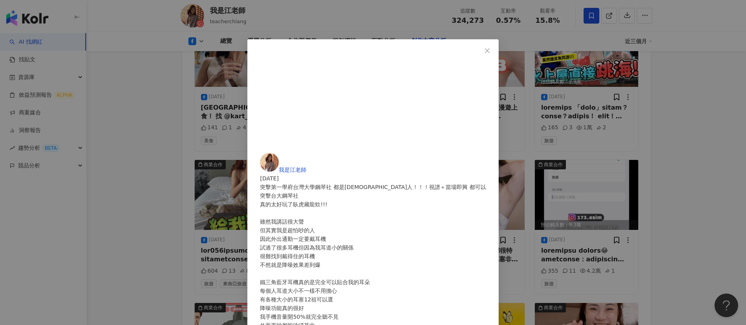
click at [586, 155] on div "我是江老師 2025/8/25 突擊第一學府台灣大學鋼琴社 都是神人！！！視譜＋當場即興 都可以 突擊台大鋼琴社 真的太好玩了臥虎藏龍欸!!! 雖然我講話很大…" at bounding box center [373, 162] width 746 height 325
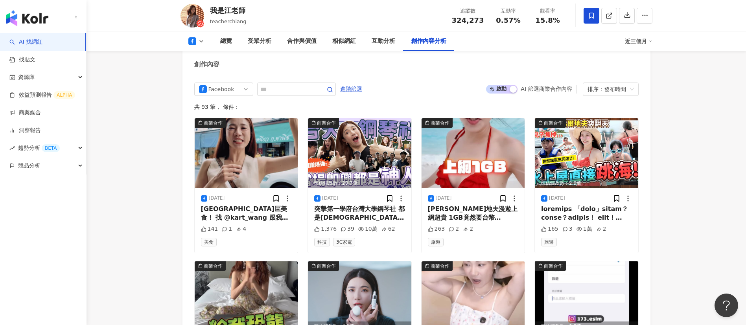
scroll to position [2101, 0]
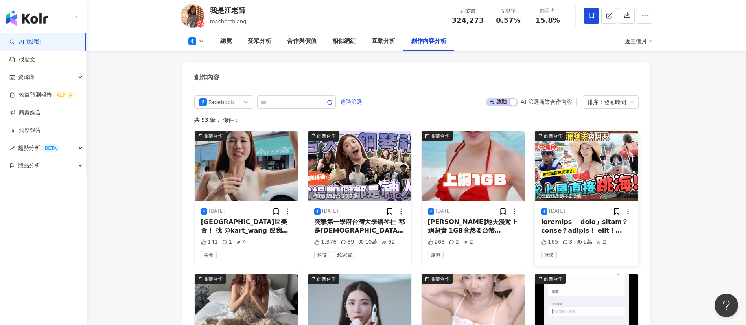
click at [569, 223] on div at bounding box center [586, 227] width 91 height 18
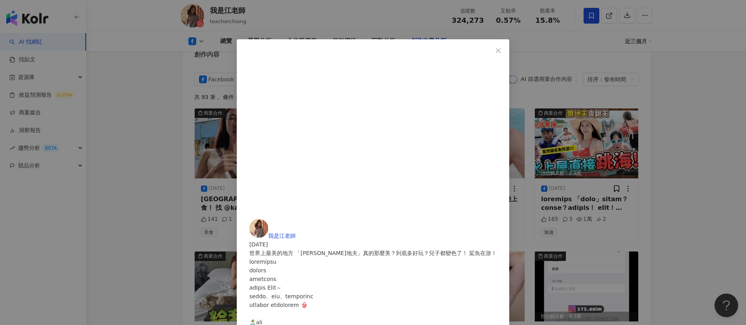
scroll to position [45, 0]
click at [611, 129] on div "我是江老師 2025/8/21 世界上最美的地方 「馬爾地夫」真的那麼美？到底多好玩？兒子都變色了！ 鯊魚在游！ 165 3 1萬 2 查看原始貼文" at bounding box center [373, 162] width 746 height 325
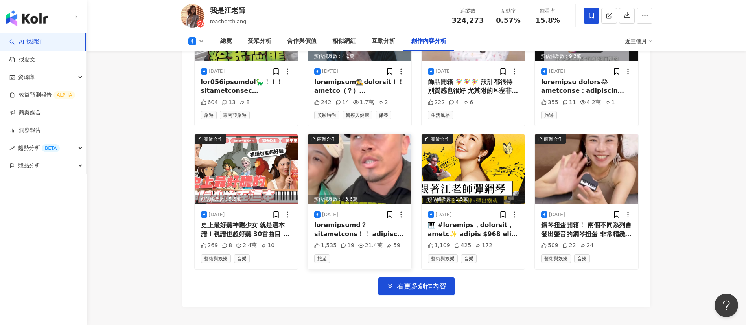
scroll to position [2384, 0]
click at [414, 283] on span "看更多創作內容" at bounding box center [422, 286] width 50 height 9
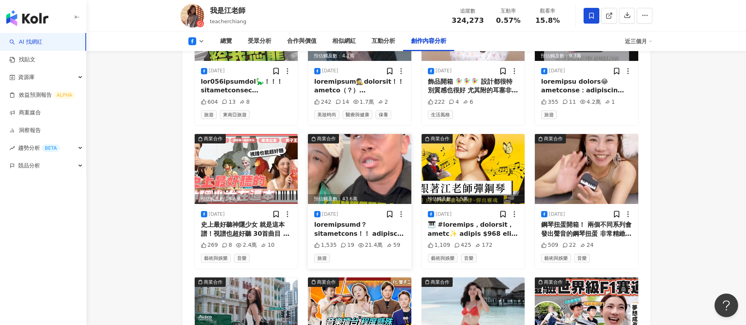
click at [348, 228] on div at bounding box center [359, 230] width 91 height 18
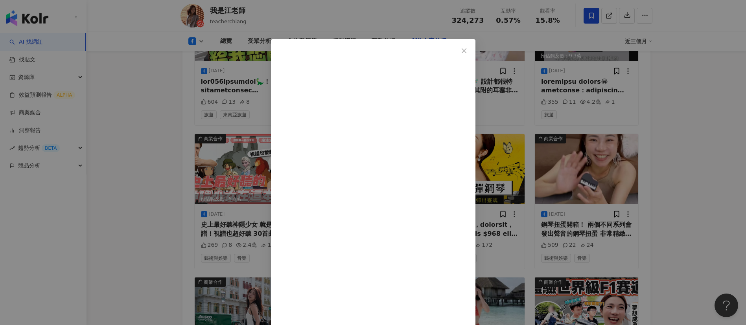
scroll to position [524, 0]
click at [643, 246] on div "我是江老師 2025/8/7 1,535 19 21.4萬 59 查看原始貼文" at bounding box center [373, 162] width 746 height 325
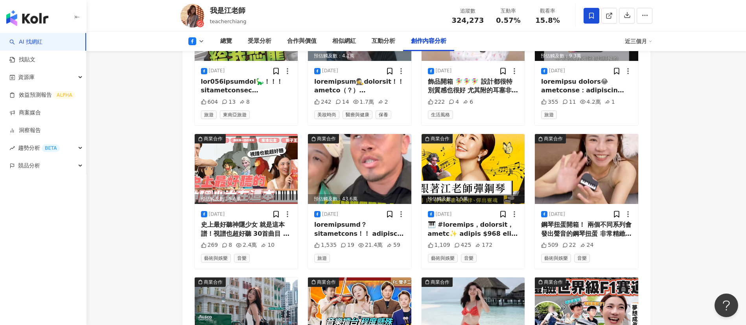
scroll to position [2474, 0]
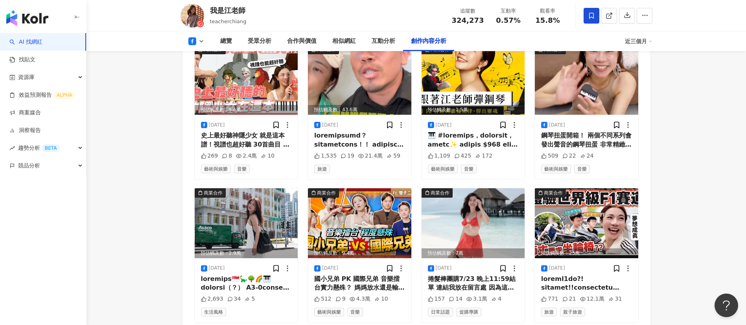
click at [562, 286] on div at bounding box center [586, 284] width 91 height 18
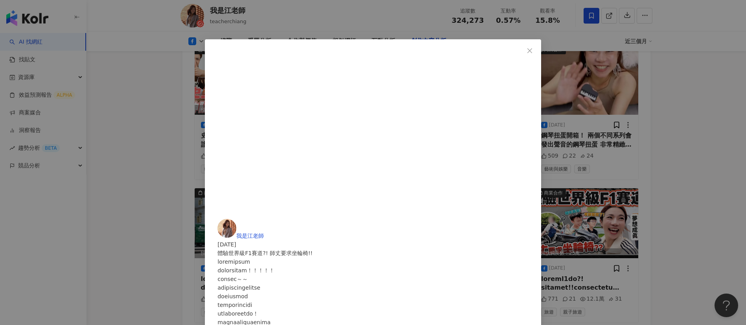
scroll to position [196, 0]
click at [132, 132] on div "我是江老師 2025/7/17 體驗世界級F1賽道?! 師丈要求坐輪椅!! 771 21 12.1萬 31 查看原始貼文" at bounding box center [373, 162] width 746 height 325
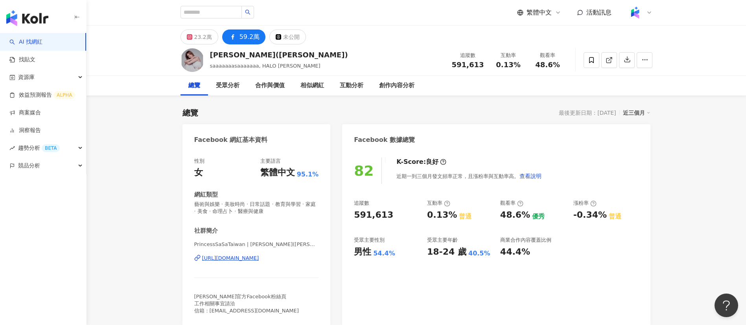
click at [281, 116] on div "總覽 最後更新日期：[DATE] 近三個月" at bounding box center [417, 112] width 468 height 11
drag, startPoint x: 487, startPoint y: 65, endPoint x: 455, endPoint y: 65, distance: 31.9
click at [455, 65] on div "追蹤數 591,613" at bounding box center [468, 60] width 42 height 17
copy span "591,613"
click at [610, 56] on span at bounding box center [609, 60] width 7 height 8
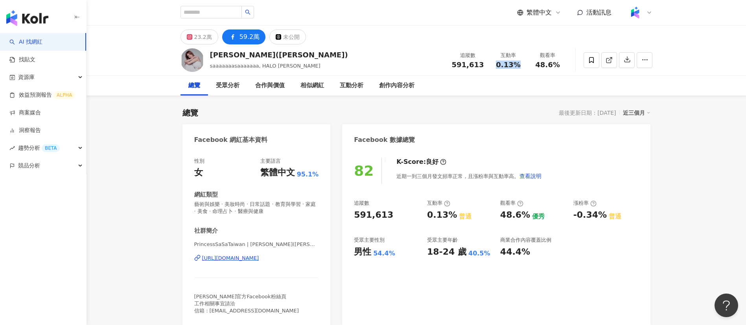
drag, startPoint x: 527, startPoint y: 63, endPoint x: 484, endPoint y: 57, distance: 43.7
click at [494, 62] on div "互動率 0.13%" at bounding box center [508, 60] width 39 height 17
copy span "0.13%"
drag, startPoint x: 562, startPoint y: 68, endPoint x: 530, endPoint y: 66, distance: 32.7
click at [530, 66] on div "觀看率 48.6%" at bounding box center [547, 60] width 39 height 17
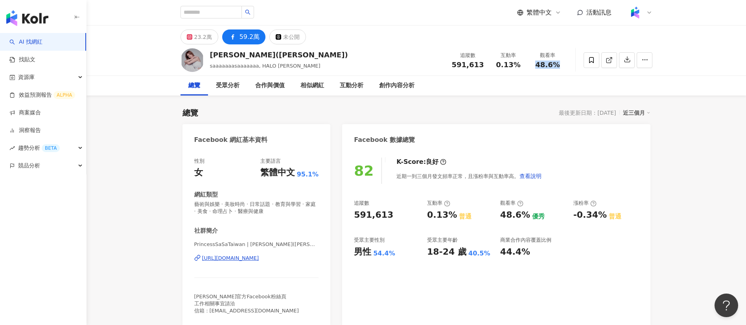
copy span "48.6%"
click at [399, 85] on div "創作內容分析" at bounding box center [396, 85] width 35 height 9
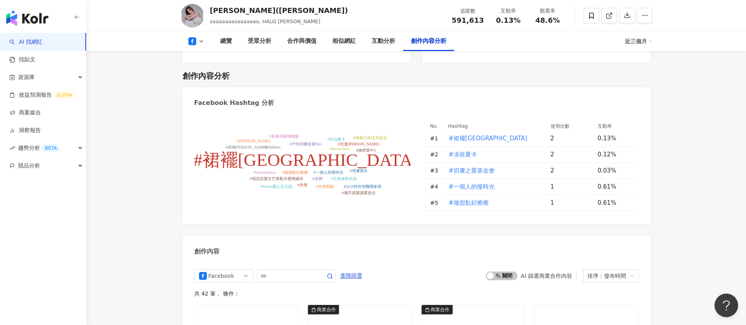
scroll to position [2092, 0]
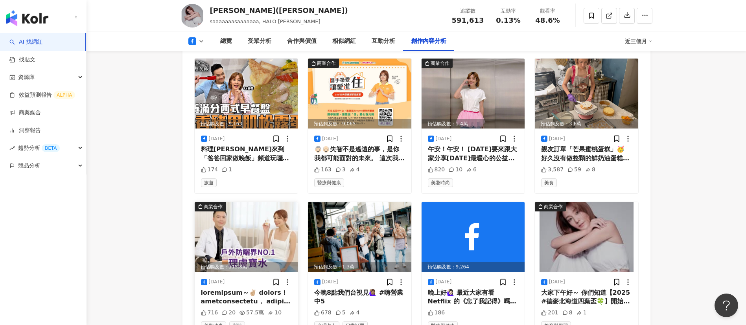
click at [246, 289] on div at bounding box center [246, 298] width 91 height 18
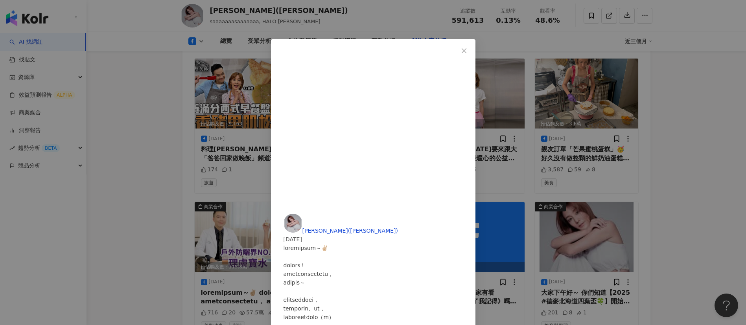
click at [288, 135] on span at bounding box center [373, 133] width 179 height 162
click at [622, 214] on div "莎莎公主(鍾欣愉) 2025/6/10 716 20 57.5萬 10 查看原始貼文" at bounding box center [373, 162] width 746 height 325
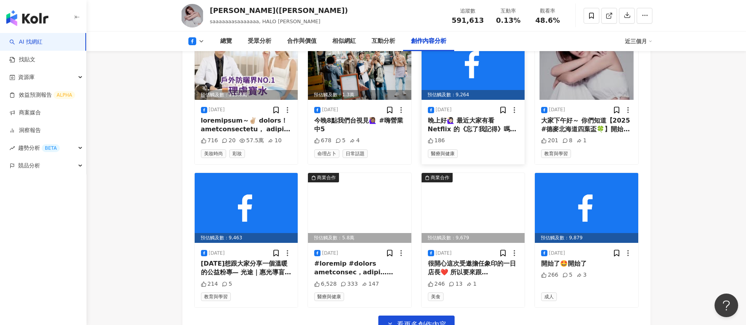
scroll to position [2487, 0]
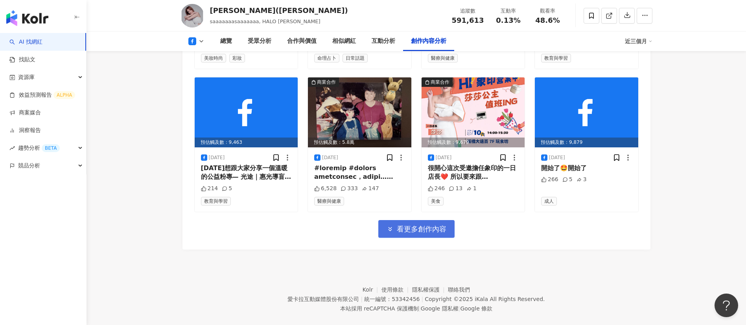
click at [417, 225] on span "看更多創作內容" at bounding box center [422, 229] width 50 height 9
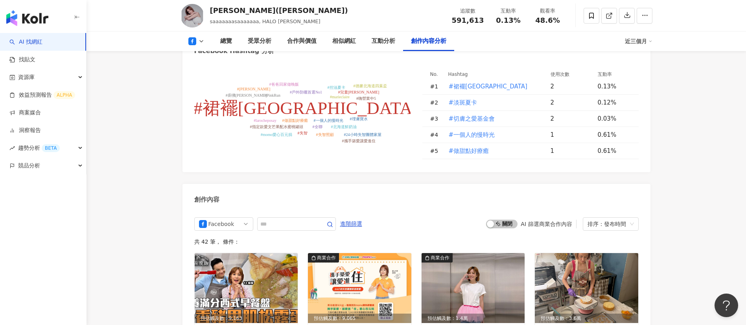
scroll to position [2012, 0]
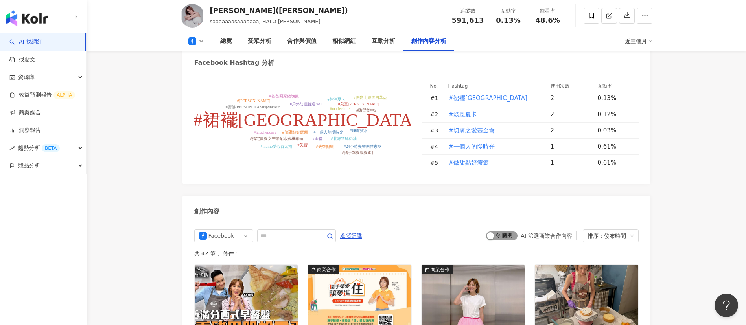
click at [506, 232] on span "啟動 關閉" at bounding box center [501, 236] width 31 height 9
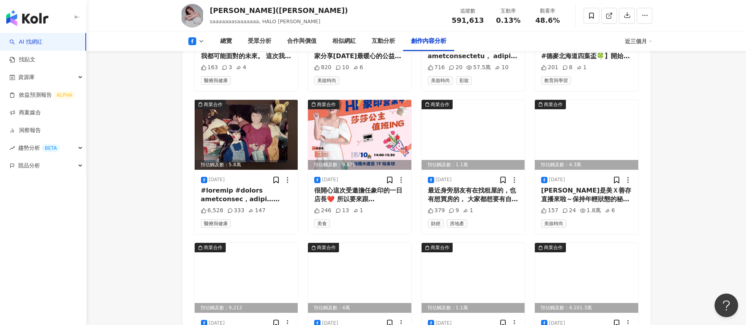
scroll to position [2358, 0]
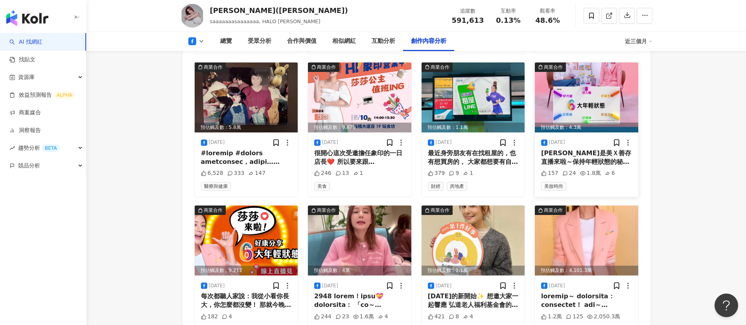
click at [597, 155] on div "2025/2/13 康是美Ｘ善存直播來啦～保持年輕狀態的秘訣！這是我第一次來到康是美直播唷！ 歡迎鎖定收看～ 直播當日有善存指定商品不限金額88折， 以及更多…" at bounding box center [586, 165] width 103 height 65
click at [603, 149] on div "康是美Ｘ善存直播來啦～保持年輕狀態的秘訣！這是我第一次來到康是美直播唷！ 歡迎鎖定收看～ 直播當日有善存指定商品不限金額88折， 以及更多優惠都會在直播中分享…" at bounding box center [586, 158] width 91 height 18
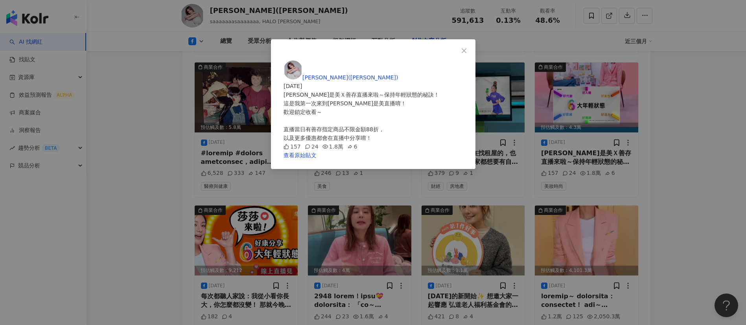
click at [706, 188] on div "莎莎公主(鍾欣愉) 2025/2/13 康是美Ｘ善存直播來啦～保持年輕狀態的秘訣！ 這是我第一次來到康是美直播唷！ 歡迎鎖定收看～ 直播當日有善存指定商品不限…" at bounding box center [373, 162] width 746 height 325
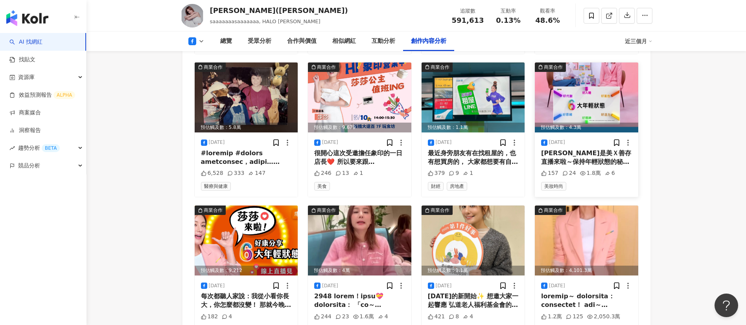
scroll to position [2493, 0]
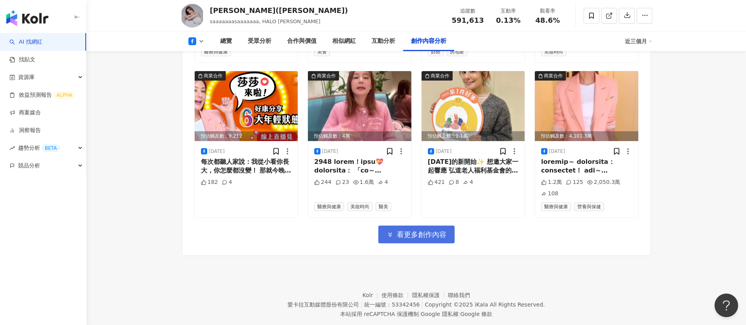
click at [417, 230] on span "看更多創作內容" at bounding box center [422, 234] width 50 height 9
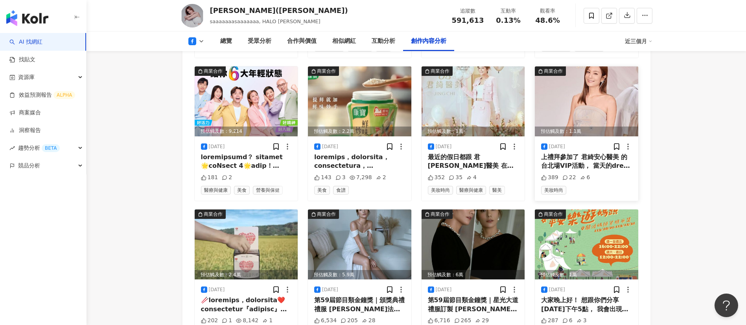
scroll to position [2658, 0]
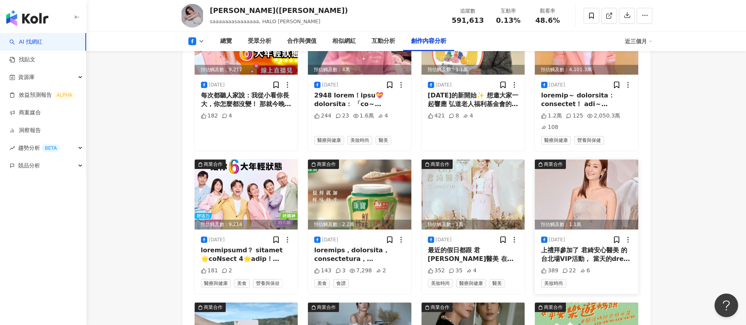
scroll to position [2459, 0]
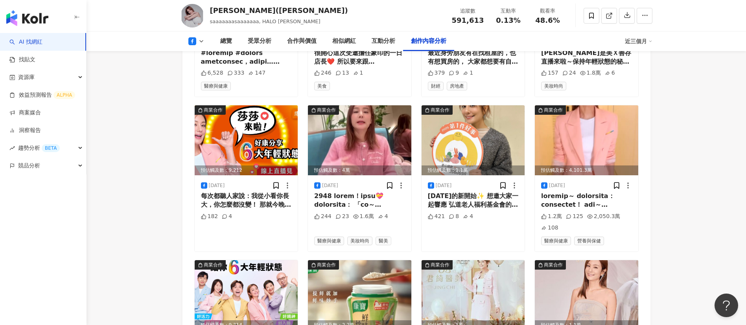
click at [588, 192] on div at bounding box center [586, 201] width 91 height 18
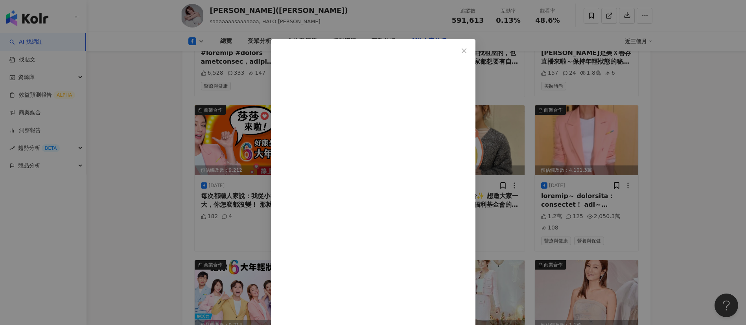
scroll to position [103, 0]
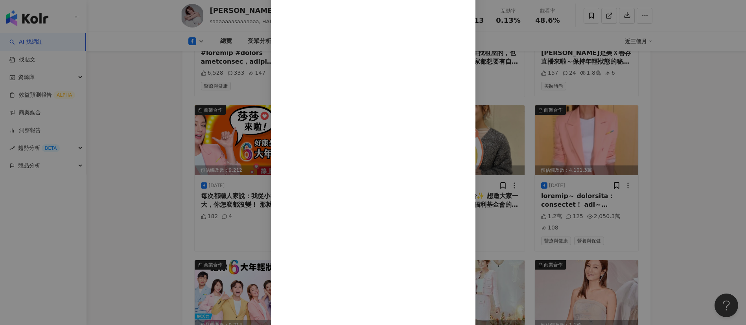
click at [137, 97] on div "莎莎公主(鍾欣愉) 2025/1/17 1.2萬 125 2,050.3萬 108 查看原始貼文" at bounding box center [373, 162] width 746 height 325
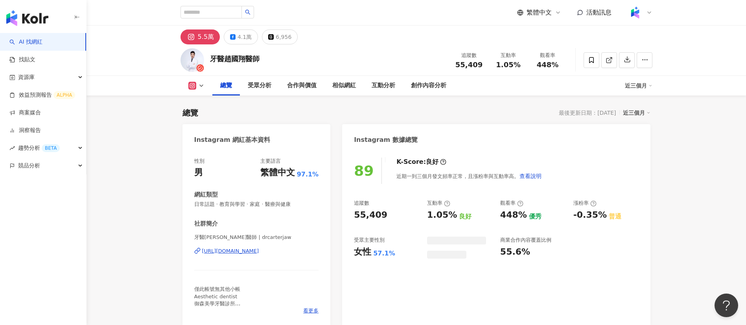
click at [361, 61] on div "牙醫[PERSON_NAME]醫師 追蹤數 55,409 互動率 1.05% 觀看率 448%" at bounding box center [416, 59] width 503 height 31
click at [245, 35] on div "4.1萬" at bounding box center [245, 36] width 14 height 11
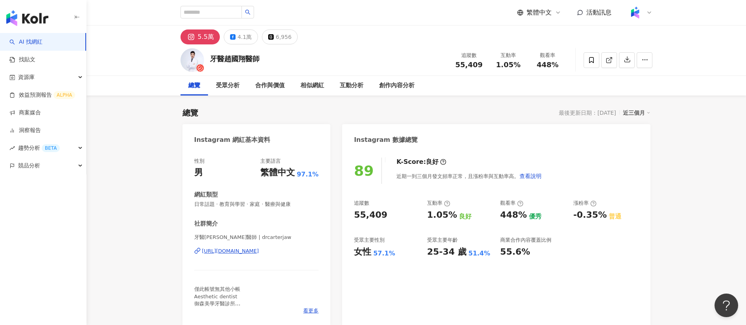
click at [406, 58] on div "牙醫趙國翔醫師 追蹤數 55,409 互動率 1.05% 觀看率 448%" at bounding box center [416, 59] width 503 height 31
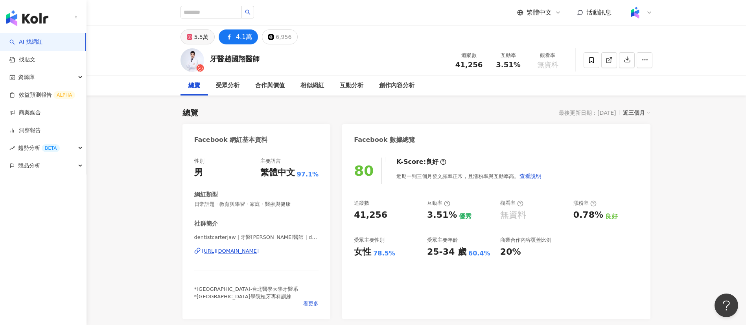
click at [196, 36] on div "5.5萬" at bounding box center [201, 36] width 14 height 11
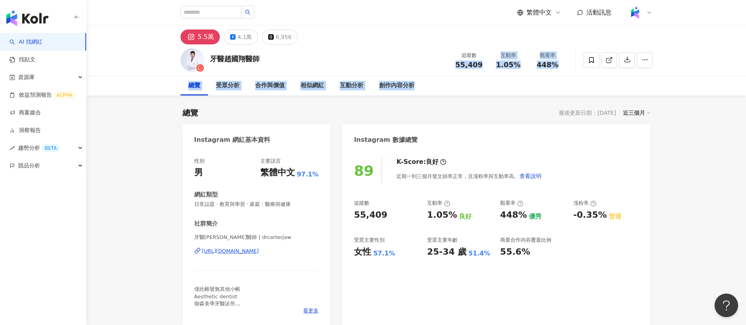
drag, startPoint x: 483, startPoint y: 64, endPoint x: 447, endPoint y: 92, distance: 45.6
click at [447, 92] on div "牙醫趙國翔醫師 追蹤數 55,409 互動率 1.05% 觀看率 448% 總覽 受眾分析 合作與價值 相似網紅 互動分析 創作內容分析" at bounding box center [417, 69] width 660 height 51
click at [478, 76] on div "總覽 受眾分析 合作與價值 相似網紅 互動分析 創作內容分析" at bounding box center [417, 86] width 472 height 20
drag, startPoint x: 485, startPoint y: 67, endPoint x: 448, endPoint y: 65, distance: 36.3
click at [448, 65] on div "牙醫趙國翔醫師 追蹤數 55,409 互動率 1.05% 觀看率 448%" at bounding box center [416, 59] width 503 height 31
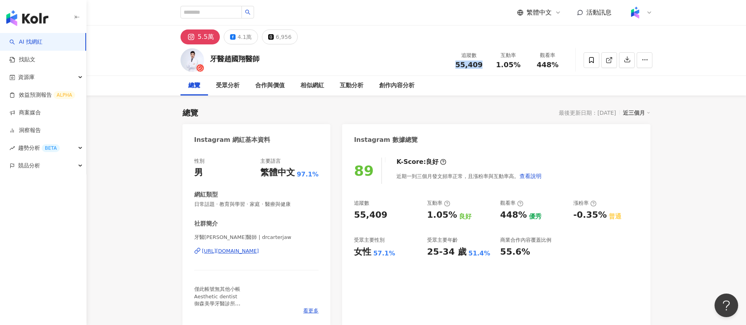
copy span "55,409"
click at [608, 57] on icon at bounding box center [609, 60] width 7 height 7
click at [230, 86] on div "受眾分析" at bounding box center [228, 85] width 24 height 9
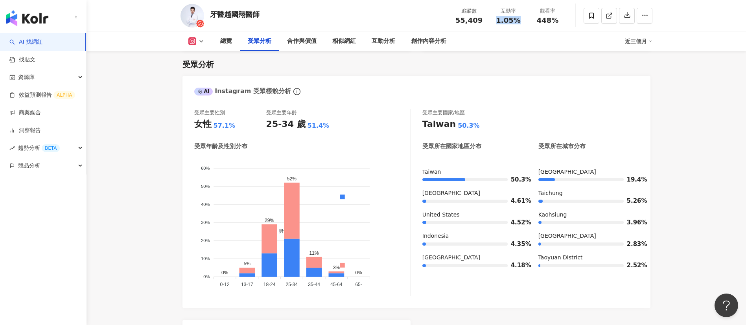
drag, startPoint x: 523, startPoint y: 22, endPoint x: 496, endPoint y: 20, distance: 27.6
click at [496, 20] on div "1.05%" at bounding box center [509, 21] width 30 height 8
copy span "1.05%"
drag, startPoint x: 560, startPoint y: 23, endPoint x: 530, endPoint y: 20, distance: 30.1
click at [530, 20] on div "觀看率 448%" at bounding box center [547, 15] width 39 height 17
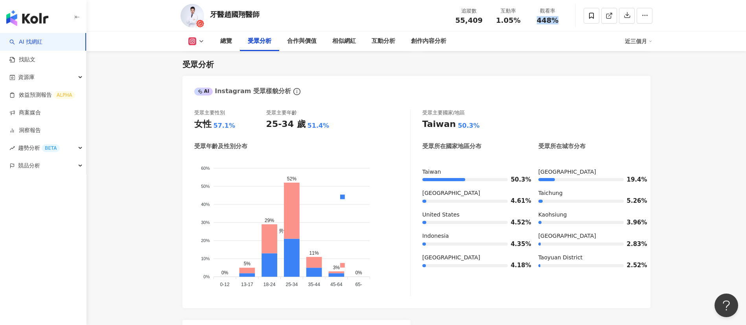
copy span "448%"
click at [431, 41] on div "創作內容分析" at bounding box center [428, 41] width 35 height 9
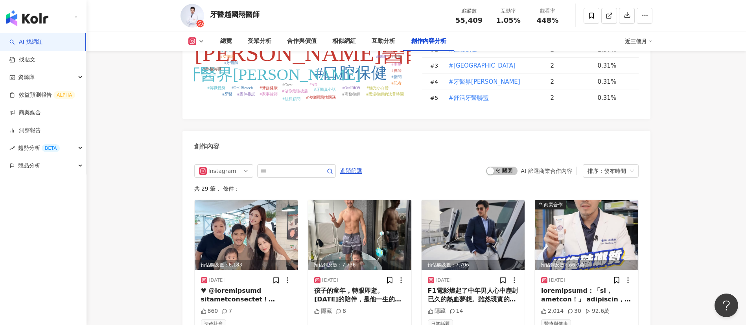
click at [441, 186] on div "共 29 筆 ， 條件：" at bounding box center [416, 189] width 444 height 6
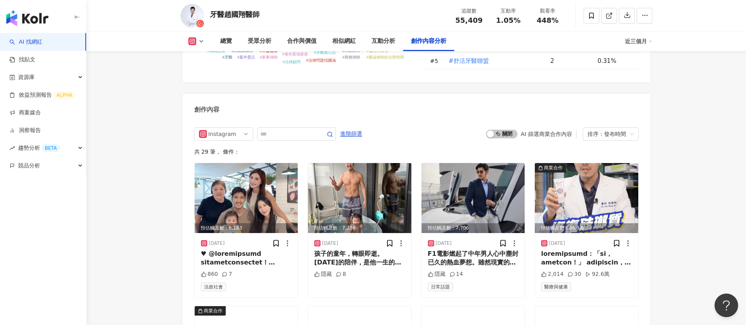
scroll to position [2408, 0]
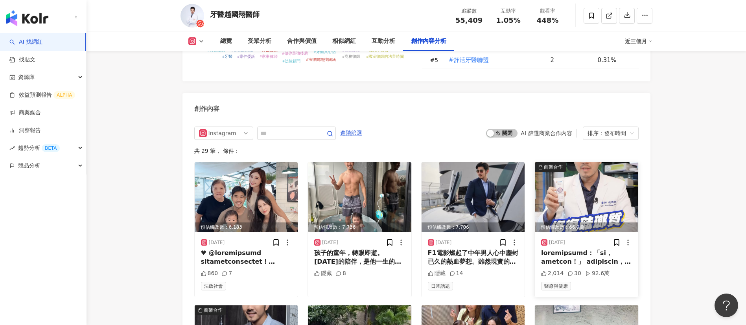
click at [573, 249] on div at bounding box center [586, 258] width 91 height 18
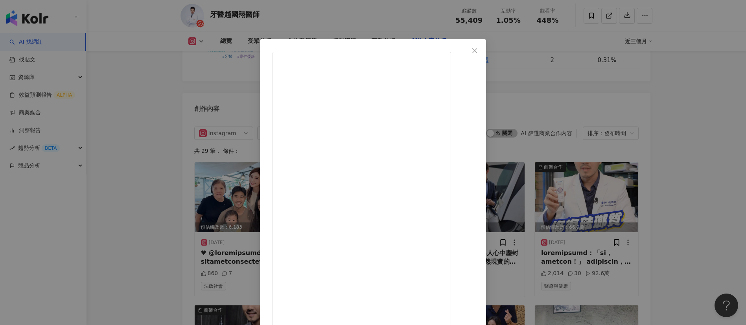
scroll to position [23, 0]
click at [638, 226] on div "牙醫趙國翔醫師 2025/6/30 2,014 30 92.6萬 查看原始貼文" at bounding box center [373, 162] width 746 height 325
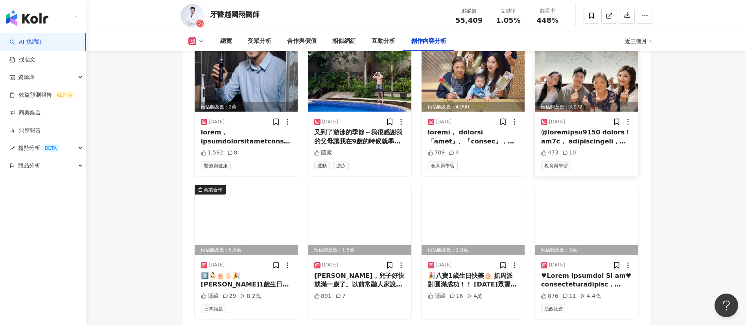
scroll to position [2713, 0]
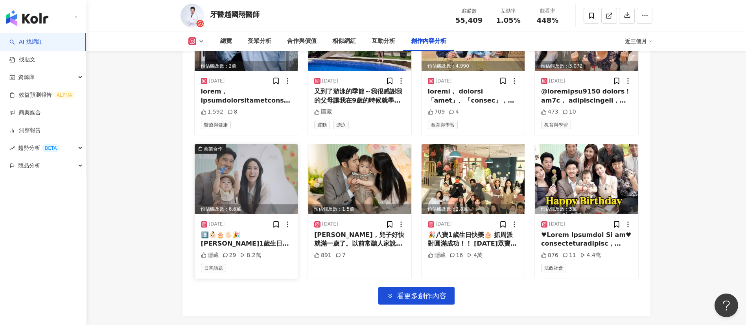
click at [258, 231] on div "8️⃣👶🏻🎂🖐🏻🎉 八寶1歲生日抓周影片出來啦～ 超級可愛好喜歡🥰 謝謝親朋好友的參與陪八寶抓周～ 讓整個影片好有愛🫶🏻這是送給八寶最好的禮物🎁 #八寶 #1…" at bounding box center [246, 240] width 91 height 18
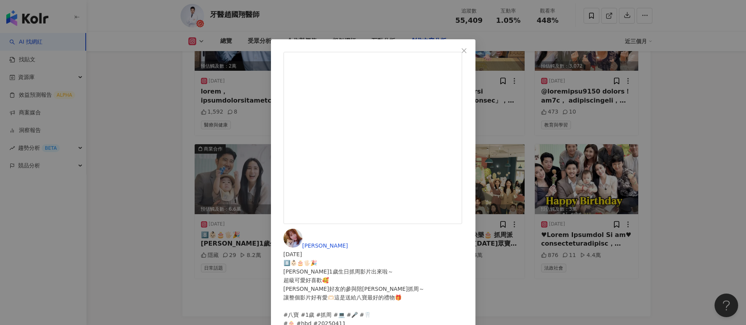
scroll to position [42, 0]
click at [519, 249] on div "黃暐婷 APPLE 2025/4/21 8️⃣👶🏻🎂🖐🏻🎉 八寶1歲生日抓周影片出來啦～ 超級可愛好喜歡🥰 謝謝親朋好友的參與陪八寶抓周～ 讓整個影片好有愛🫶…" at bounding box center [373, 162] width 746 height 325
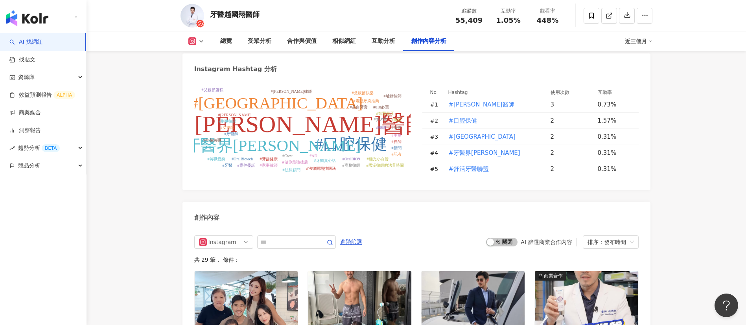
scroll to position [2274, 0]
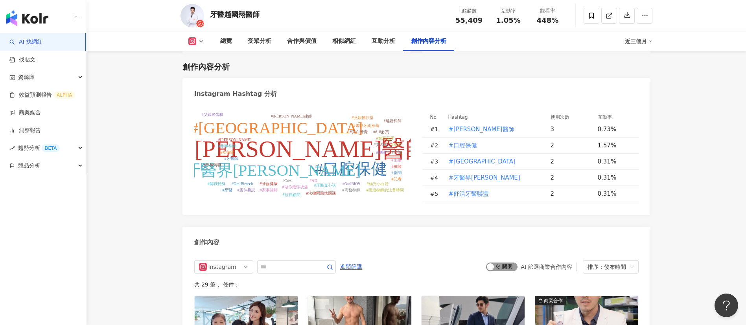
click at [512, 263] on span "啟動 關閉" at bounding box center [501, 267] width 31 height 9
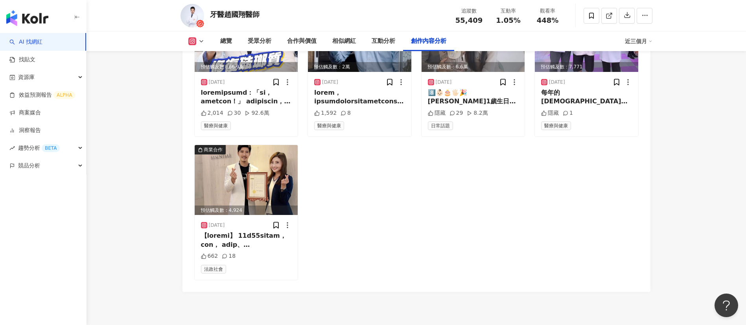
scroll to position [2431, 0]
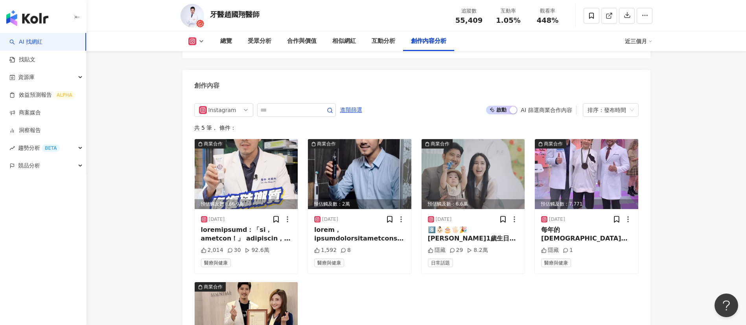
click at [382, 262] on div "商業合作 預估觸及數：66.9萬 2025/6/30 2,014 30 92.6萬 醫療與健康 商業合作 預估觸及數：2萬 2025/6/6 1,592 8 …" at bounding box center [416, 278] width 444 height 279
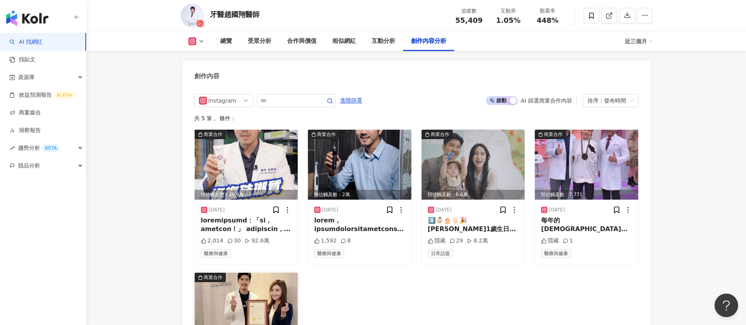
scroll to position [2434, 0]
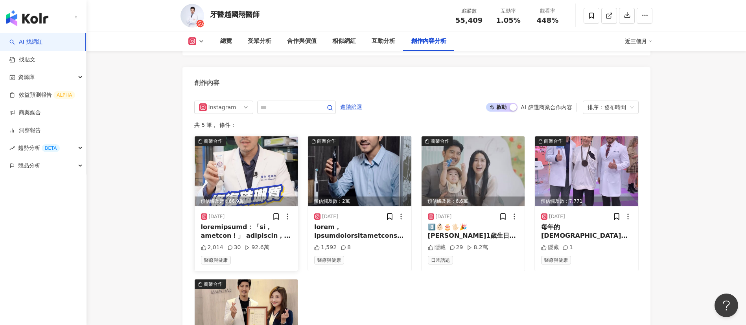
click at [242, 223] on div at bounding box center [246, 232] width 91 height 18
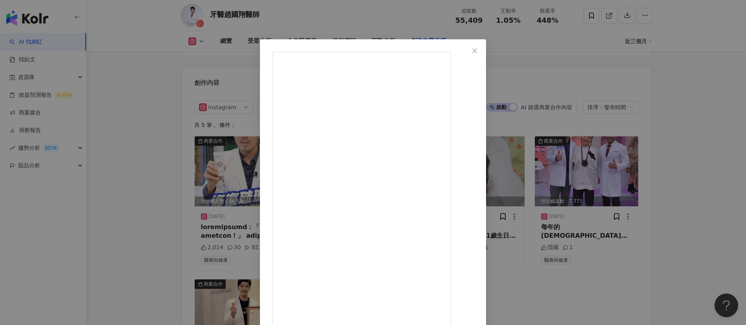
scroll to position [28, 0]
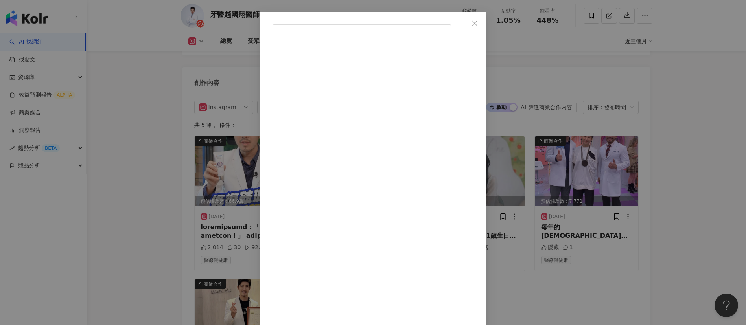
click at [125, 173] on div "牙醫趙國翔醫師 2025/6/30 2,014 30 92.6萬 查看原始貼文" at bounding box center [373, 162] width 746 height 325
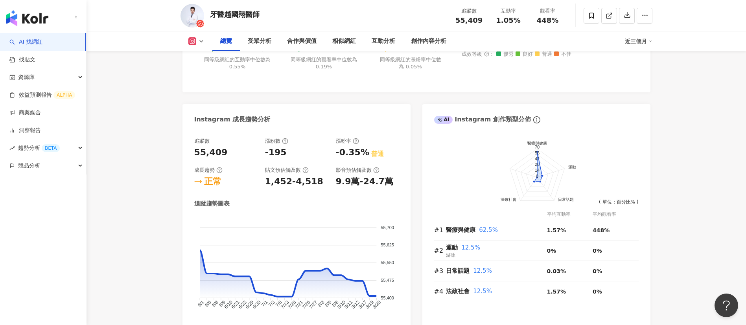
scroll to position [249, 0]
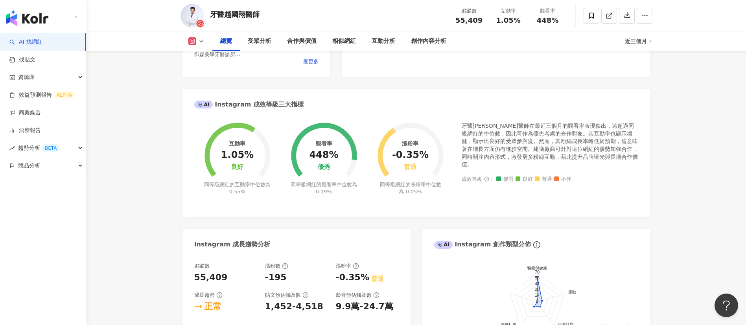
click at [195, 40] on icon at bounding box center [192, 41] width 8 height 8
click at [204, 73] on button "Facebook" at bounding box center [205, 73] width 40 height 11
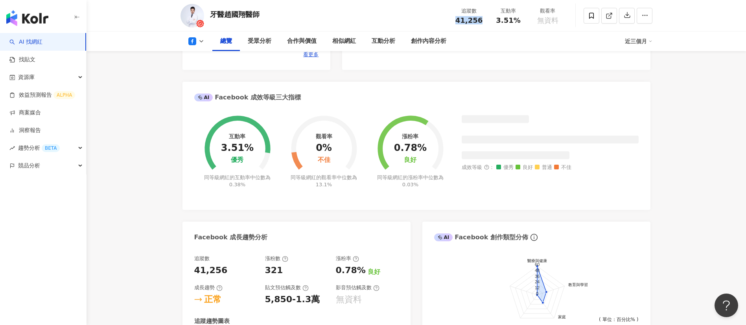
drag, startPoint x: 483, startPoint y: 19, endPoint x: 448, endPoint y: 21, distance: 35.0
click at [448, 21] on div "牙醫趙國翔醫師 追蹤數 41,256 互動率 3.51% 觀看率 無資料" at bounding box center [416, 15] width 503 height 31
copy span "41,256"
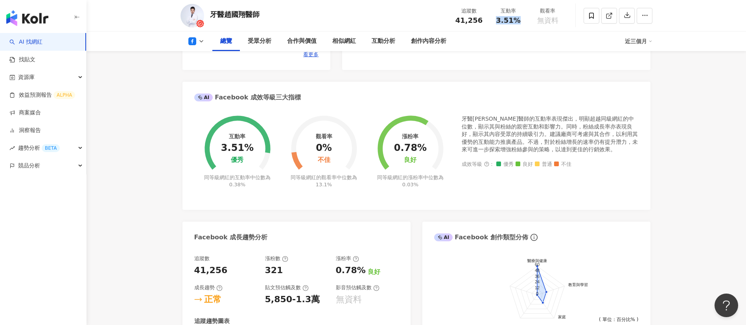
drag, startPoint x: 518, startPoint y: 22, endPoint x: 498, endPoint y: 22, distance: 20.1
click at [498, 22] on span "3.51%" at bounding box center [508, 21] width 24 height 8
copy span "3.51%"
click at [608, 20] on link at bounding box center [609, 16] width 16 height 16
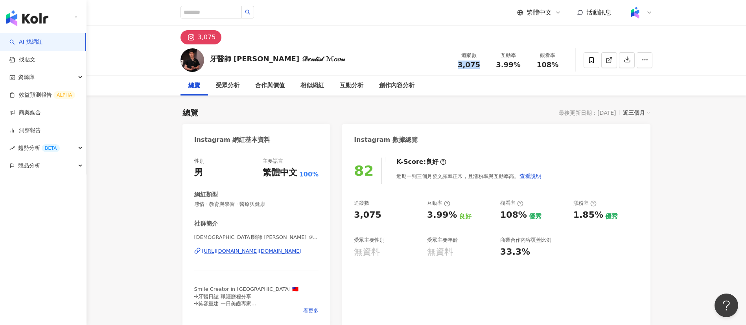
drag, startPoint x: 483, startPoint y: 72, endPoint x: 459, endPoint y: 68, distance: 24.7
click at [459, 68] on div "牙醫師 [PERSON_NAME] 𝒟𝑒𝓃𝓉𝒾𝓈𝓉 ℳ𝑜𝑜𝓃 追蹤數 3,075 互動率 3.99% 觀看率 108%" at bounding box center [416, 59] width 503 height 31
copy span "3,075"
drag, startPoint x: 522, startPoint y: 67, endPoint x: 487, endPoint y: 64, distance: 35.1
click at [487, 64] on div "追蹤數 3,075 互動率 3.99% 觀看率 108%" at bounding box center [509, 59] width 118 height 23
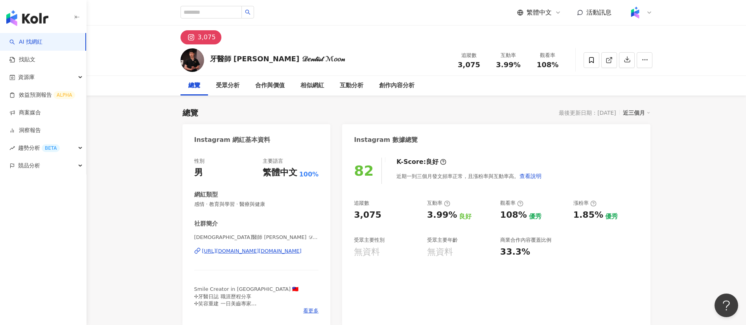
click at [510, 74] on div "牙醫師 [PERSON_NAME] 𝒟𝑒𝓃𝓉𝒾𝓈𝓉 ℳ𝑜𝑜𝓃 追蹤數 3,075 互動率 3.99% 觀看率 108%" at bounding box center [416, 59] width 503 height 31
drag, startPoint x: 515, startPoint y: 66, endPoint x: 497, endPoint y: 66, distance: 17.7
click at [497, 66] on div "互動率 3.99%" at bounding box center [508, 60] width 39 height 17
copy span "3.99%"
drag, startPoint x: 558, startPoint y: 64, endPoint x: 531, endPoint y: 65, distance: 26.7
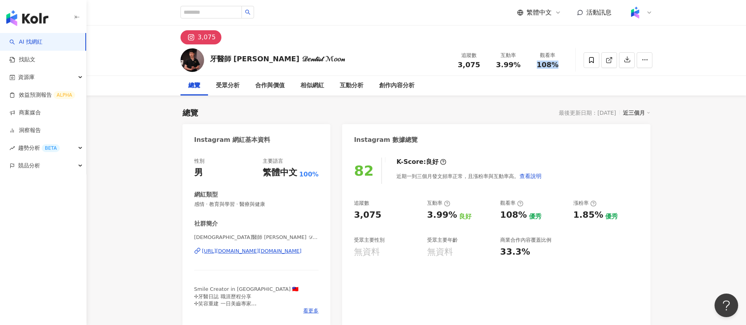
click at [531, 65] on div "觀看率 108%" at bounding box center [547, 60] width 39 height 17
copy span "108%"
click at [609, 62] on icon at bounding box center [609, 60] width 7 height 7
click at [399, 84] on div "創作內容分析" at bounding box center [396, 85] width 35 height 9
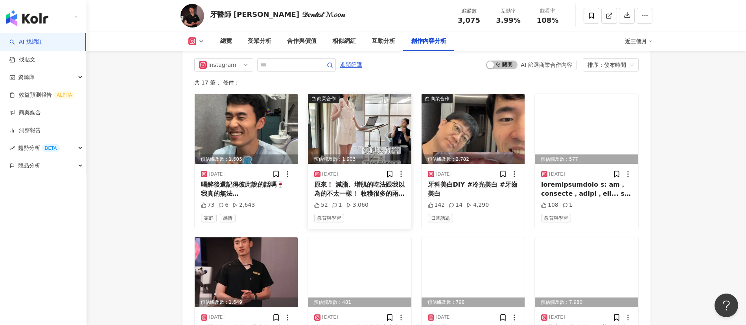
scroll to position [2414, 0]
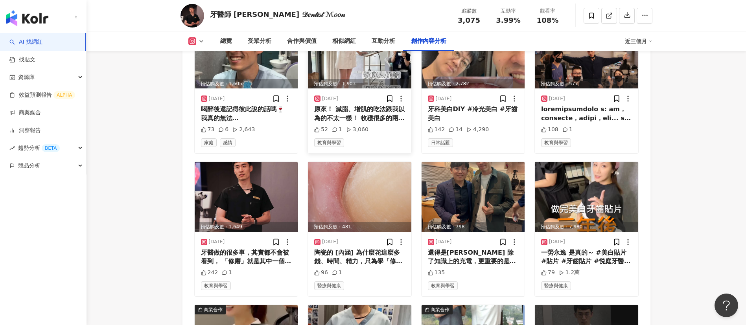
click at [360, 108] on div "原來！ 減脂、增肌的吃法跟我以為的不太一樣！ 收穫很多的兩堂課，謝謝 @pei_chinnn 講者的語速 條理 控時都很棒 專業更不用說！ 直接大獲好評😁 謝…" at bounding box center [359, 114] width 91 height 18
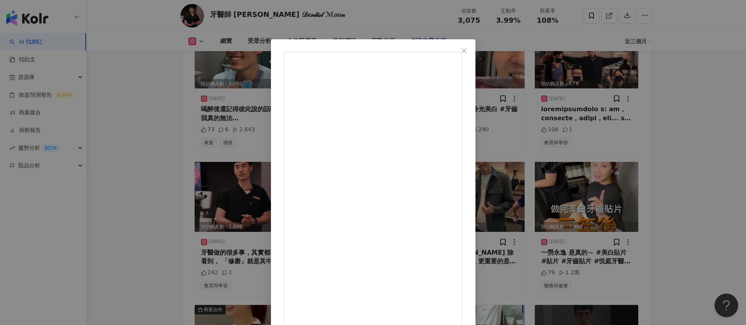
click at [623, 202] on div "牙醫師 [PERSON_NAME] 𝒟𝑒𝓃𝓉𝒾𝓈𝓉 ℳ𝑜𝑜𝓃 [DATE] 原來！ 減脂、增肌的吃法跟我以為的不太一樣！ 收穫很多的兩堂課，謝謝 @pei_c…" at bounding box center [373, 162] width 746 height 325
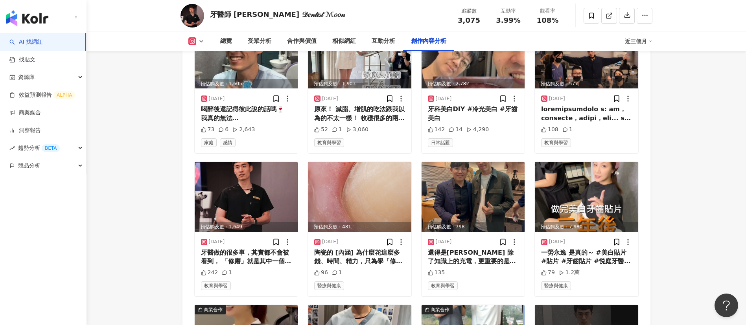
scroll to position [2561, 0]
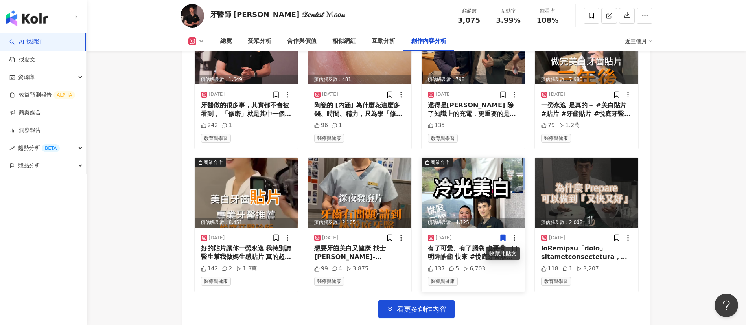
click at [468, 252] on div "有了可愛、有了腦袋 也要有一口明眸皓齒 快來 #悅庭牙醫診所 @yttsdcom 使用 #冷光美白 與 #居家貼片 讓男神醫師們好好照顧你的牙齒 笑臉迎人牙齒…" at bounding box center [473, 253] width 91 height 18
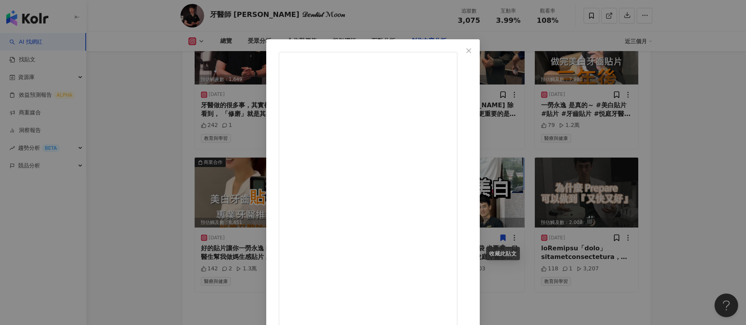
click at [568, 168] on div "[PERSON_NAME] [DATE] 有了可愛、有了腦袋 也要有一口明眸皓齒 快來 #悅庭牙醫診所 @yttsdcom 使用 #冷光美白 與 #居家貼片 …" at bounding box center [373, 162] width 746 height 325
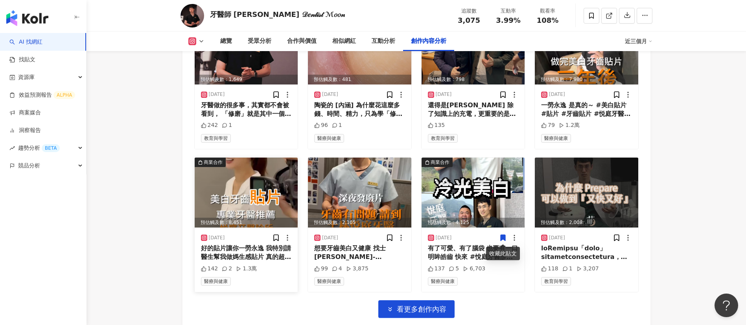
click at [238, 254] on div "好的貼片讓你一勞永逸 我特別請醫生幫我做媽生感貼片 真的超級自然 完全不怕染色 非人為因素損壞終生保固 每半年回診檢查就可以用到你帶進棺材都一樣美😳 #業界顏…" at bounding box center [246, 253] width 91 height 18
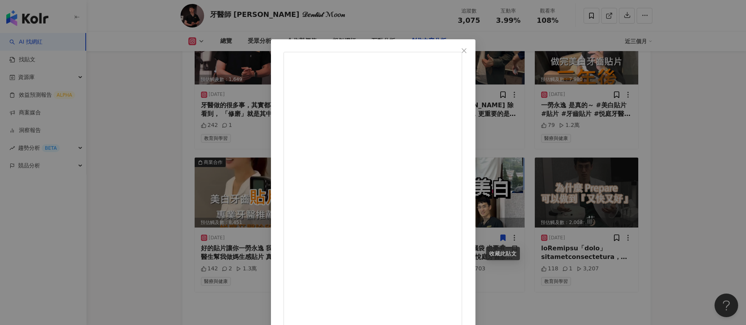
scroll to position [28, 0]
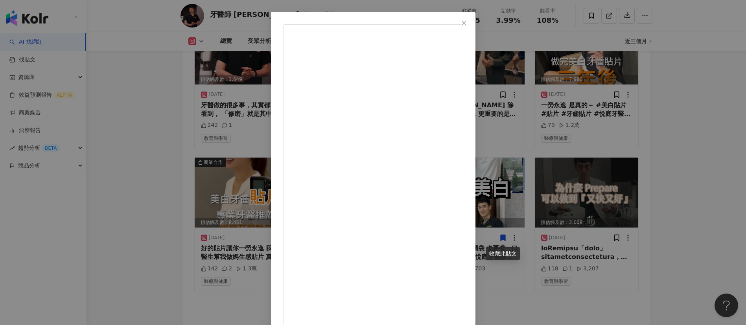
click at [606, 289] on div "Wow shopping queen 雪拼女皇 [DATE] 好的貼片讓你一勞永逸 我特別請醫生幫我做媽生感貼片 真的超級自然 完全不怕染色 非人為因素損壞終…" at bounding box center [373, 162] width 746 height 325
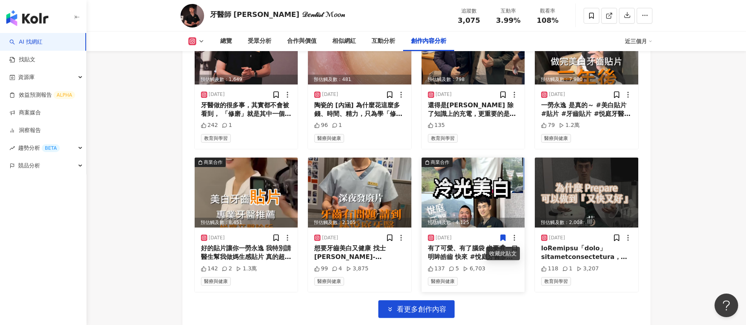
click at [464, 255] on div "有了可愛、有了腦袋 也要有一口明眸皓齒 快來 #悅庭牙醫診所 @yttsdcom 使用 #冷光美白 與 #居家貼片 讓男神醫師們好好照顧你的牙齒 笑臉迎人牙齒…" at bounding box center [473, 253] width 91 height 18
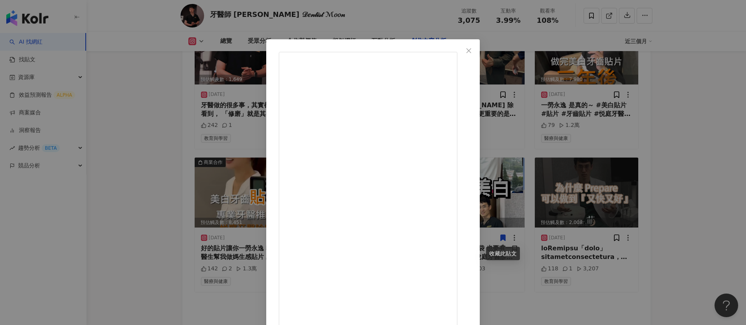
click at [566, 215] on div "[PERSON_NAME] [DATE] 有了可愛、有了腦袋 也要有一口明眸皓齒 快來 #悅庭牙醫診所 @yttsdcom 使用 #冷光美白 與 #居家貼片 …" at bounding box center [373, 162] width 746 height 325
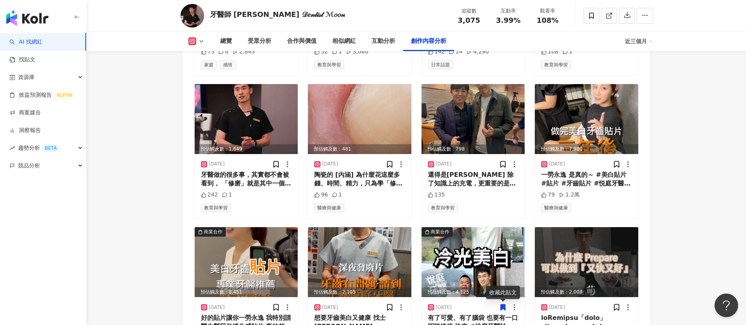
scroll to position [2491, 0]
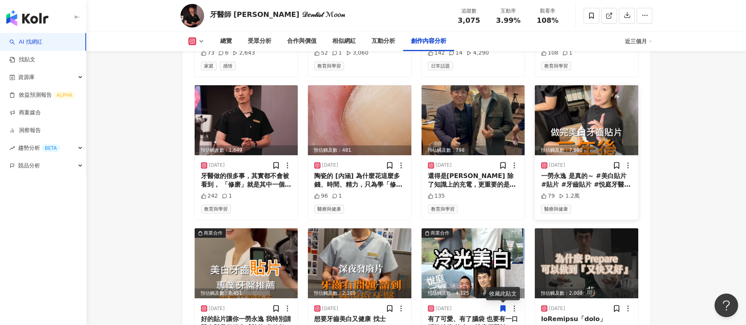
click at [605, 188] on div "一勞永逸 是真的～ #美白貼片 #貼片 #牙齒貼片 #悦庭牙醫 #[PERSON_NAME]" at bounding box center [586, 181] width 91 height 18
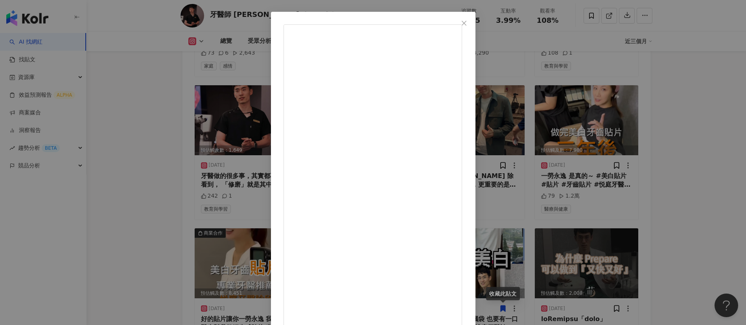
scroll to position [2548, 0]
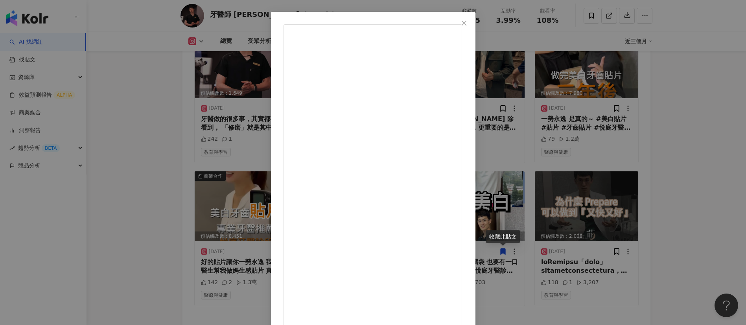
click at [622, 135] on div "Wow shopping queen 雪拼女皇 2025/4/23 一勞永逸 是真的～ #美白貼片 #貼片 #牙齒貼片 #悦庭牙醫 #李萌 79 1.2萬 查…" at bounding box center [373, 162] width 746 height 325
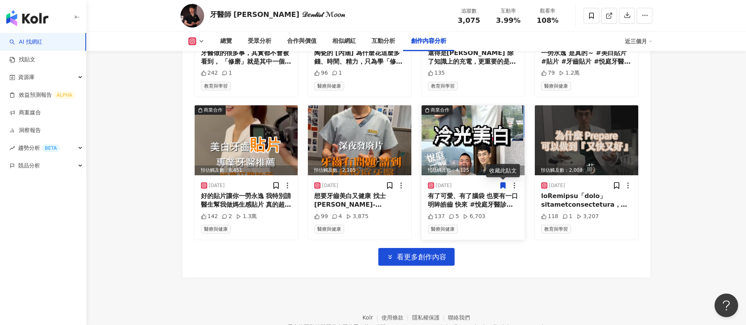
scroll to position [2587, 0]
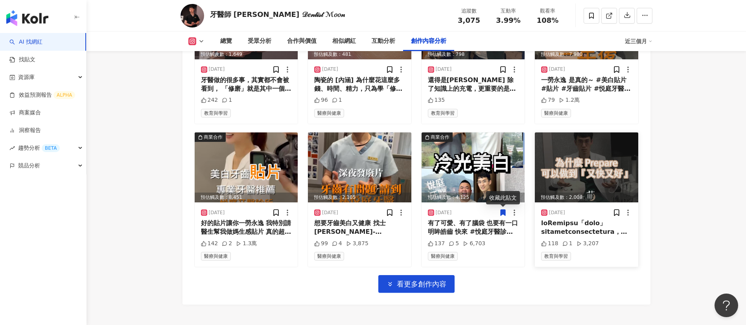
click at [610, 227] on div at bounding box center [586, 228] width 91 height 18
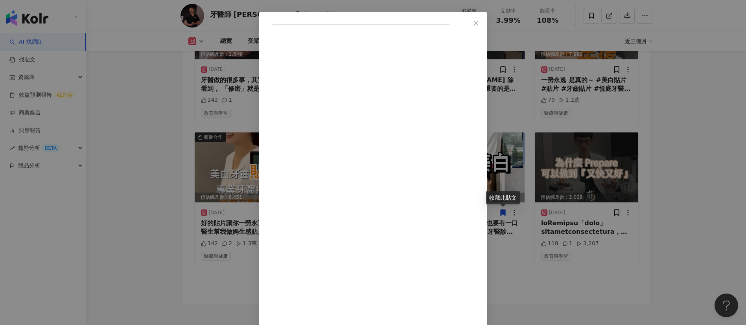
scroll to position [28, 0]
click at [136, 142] on div "牙醫師 李 萌 𝒟𝑒𝓃𝓉𝒾𝓈𝓉 ℳ𝑜𝑜𝓃 2025/3/5 118 1 3,207 查看原始貼文" at bounding box center [373, 162] width 746 height 325
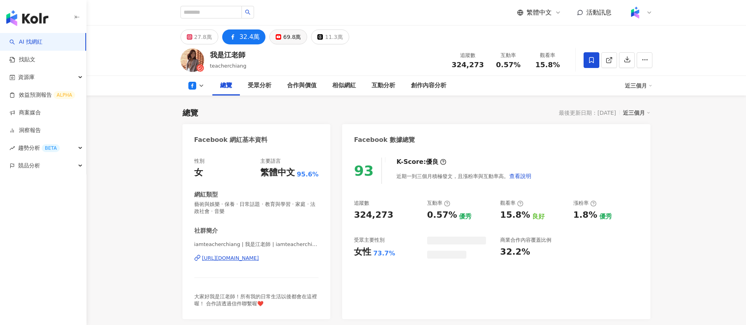
click at [278, 35] on icon at bounding box center [279, 37] width 6 height 6
